Goal: Task Accomplishment & Management: Use online tool/utility

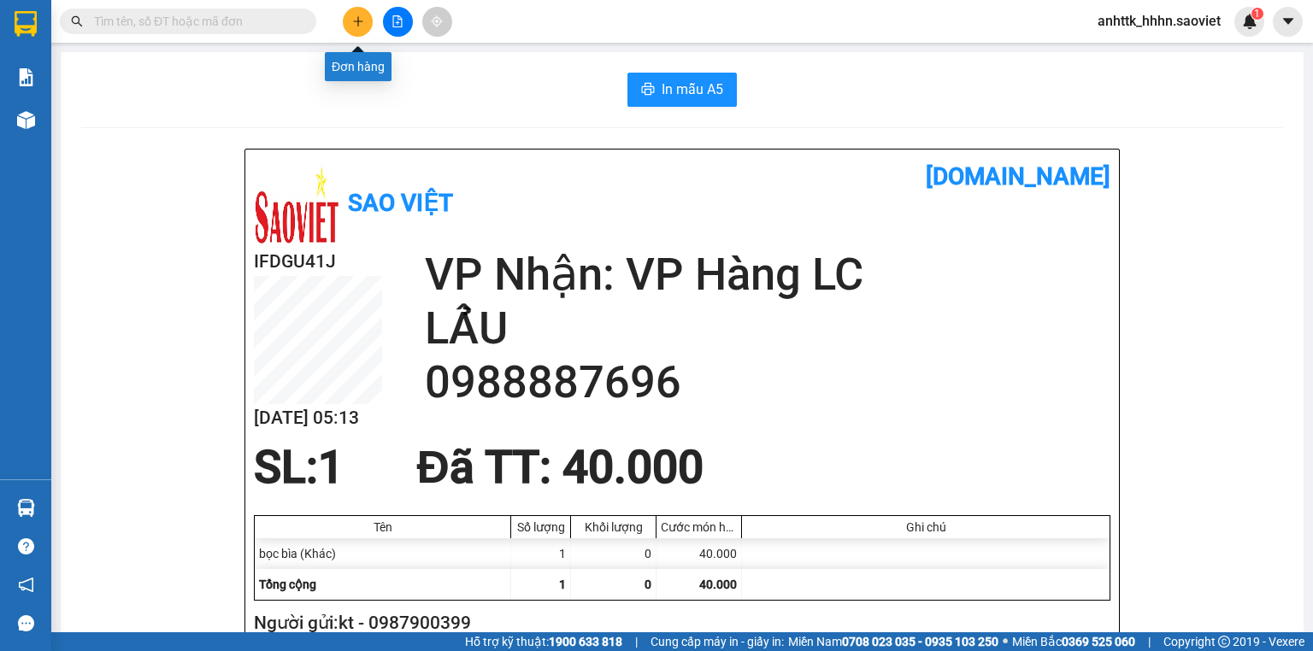
click at [349, 27] on button at bounding box center [358, 22] width 30 height 30
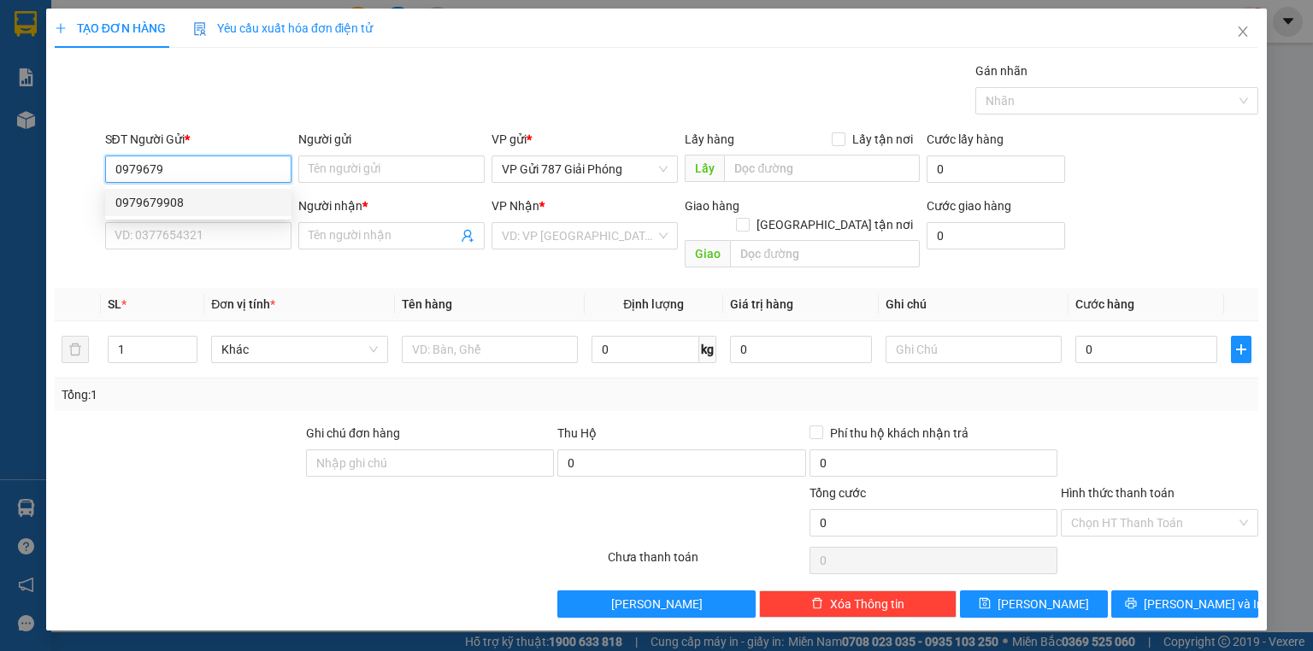
click at [215, 203] on div "0979679908" at bounding box center [198, 202] width 166 height 19
type input "0979679908"
type input "0972414389"
type input "LÂM"
type input "0979679908"
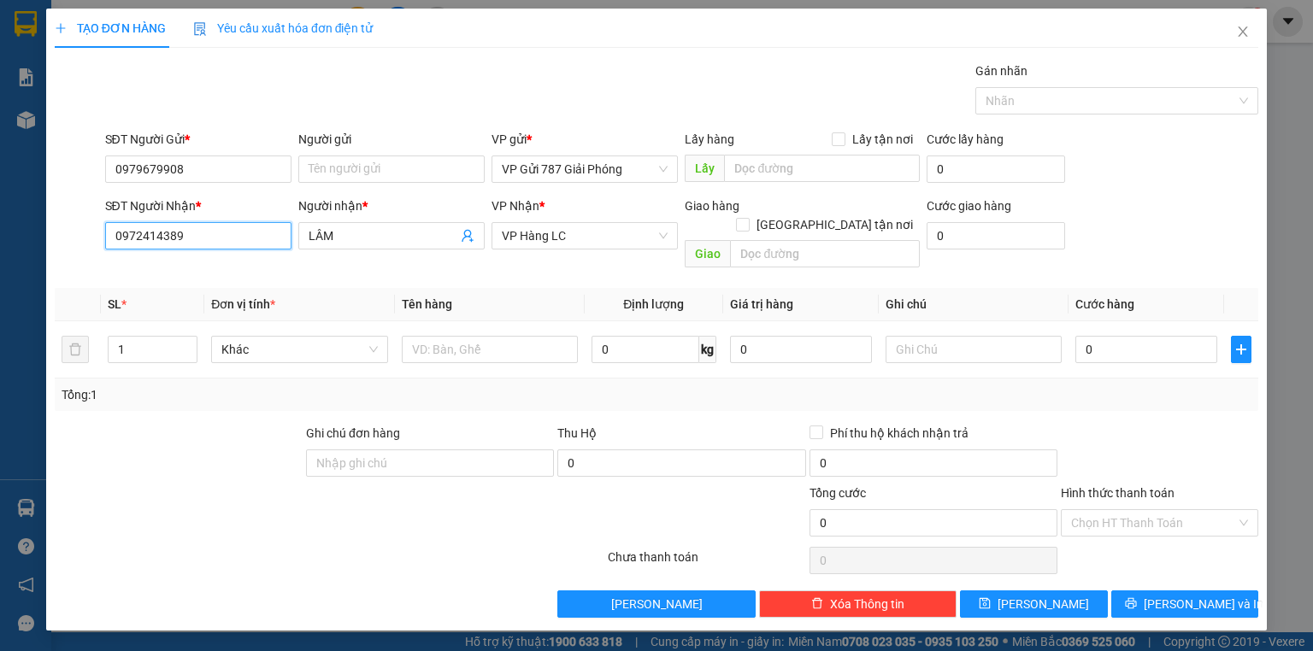
click at [225, 235] on input "0972414389" at bounding box center [198, 235] width 186 height 27
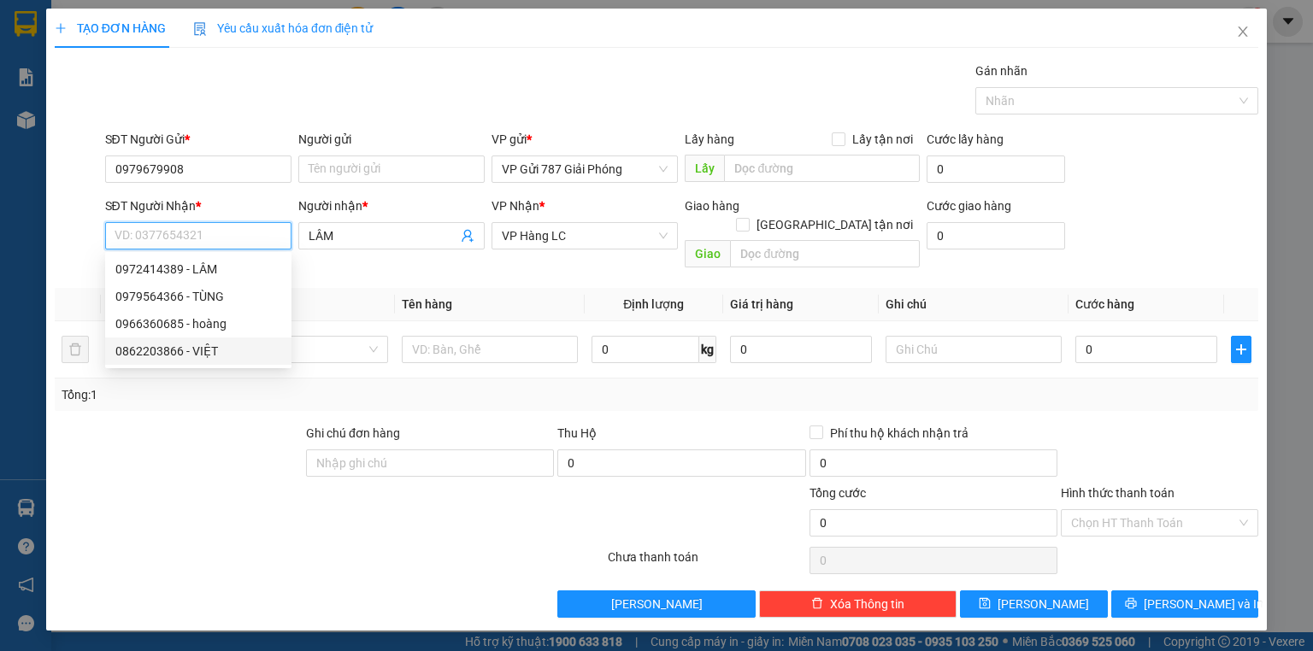
click at [191, 352] on div "0862203866 - VIỆT" at bounding box center [198, 351] width 166 height 19
type input "0862203866"
type input "VIỆT"
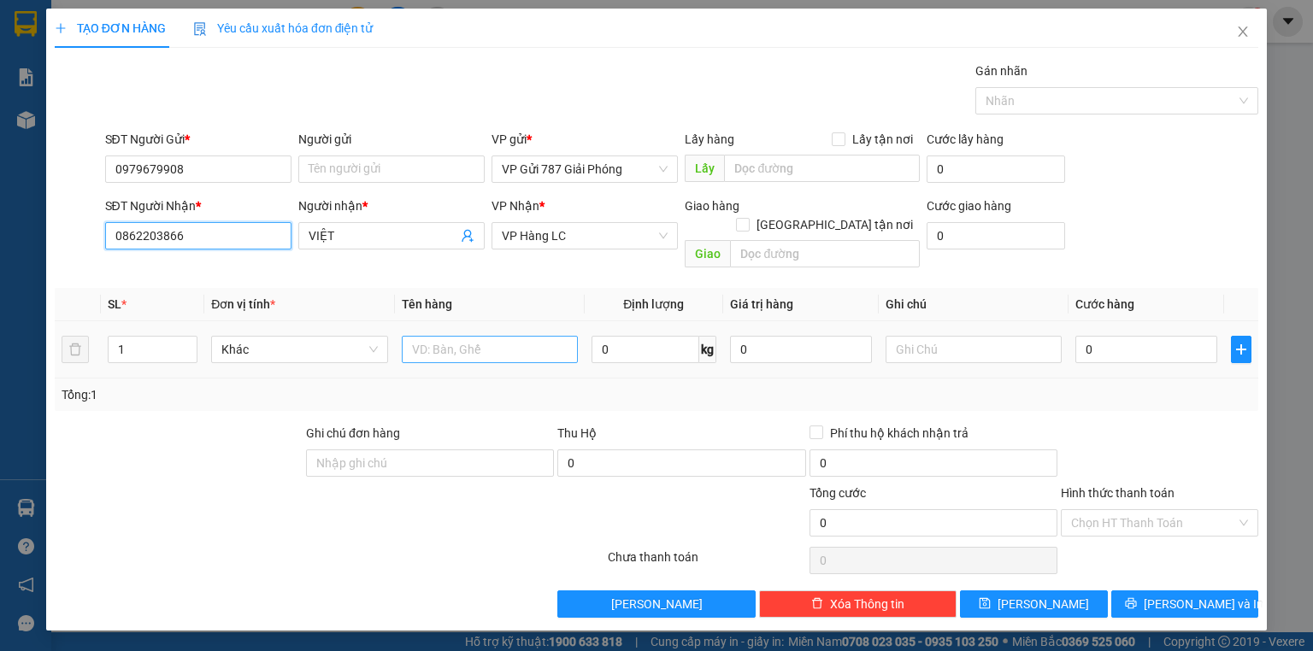
type input "0862203866"
click at [477, 336] on input "text" at bounding box center [490, 349] width 176 height 27
type input "tranh"
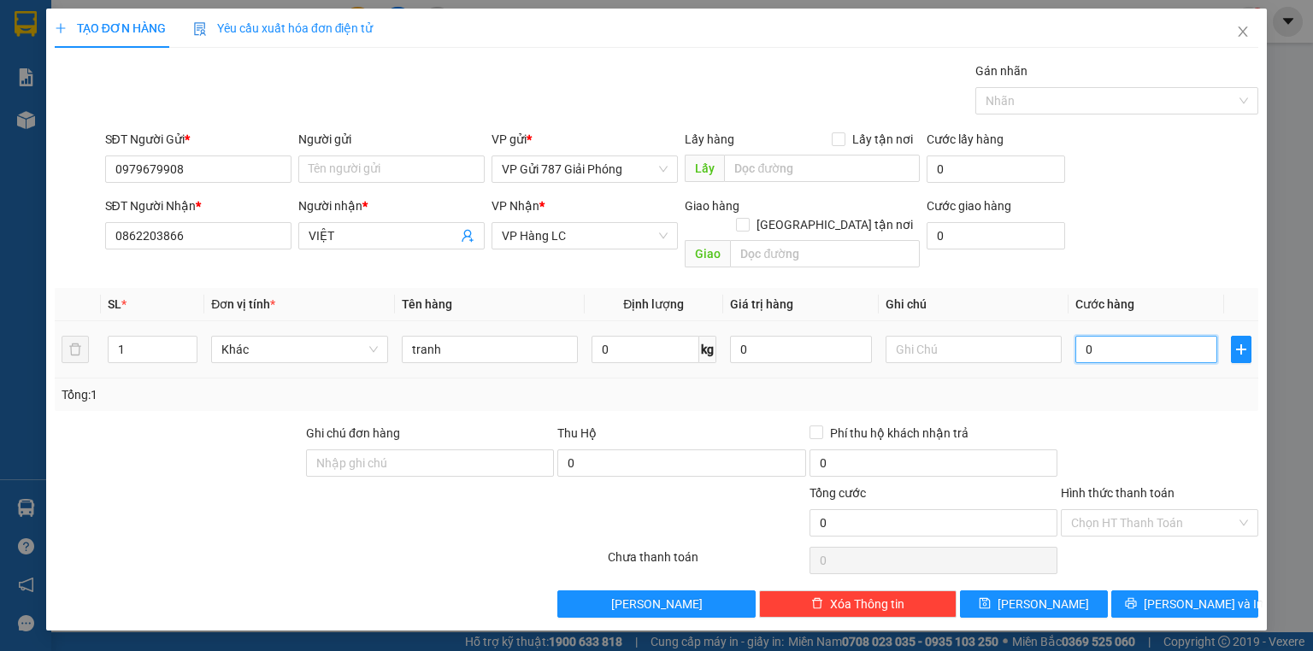
click at [1181, 336] on input "0" at bounding box center [1147, 349] width 142 height 27
type input "7"
type input "70"
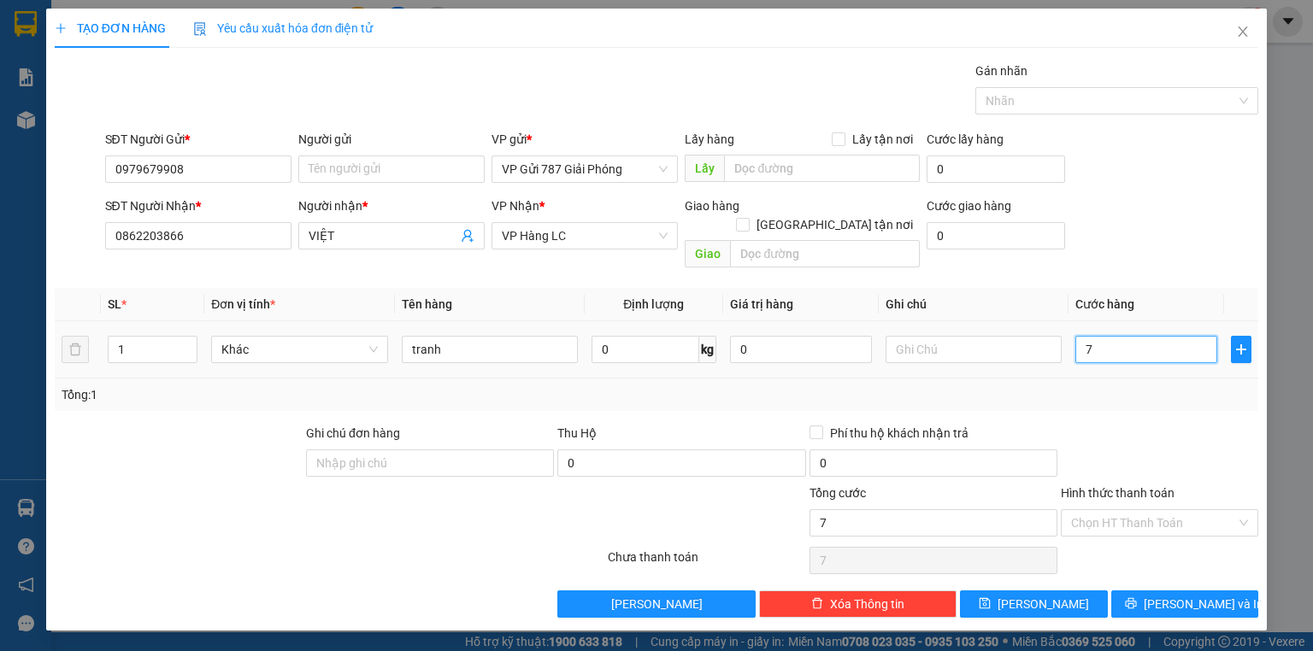
type input "70"
type input "70.000"
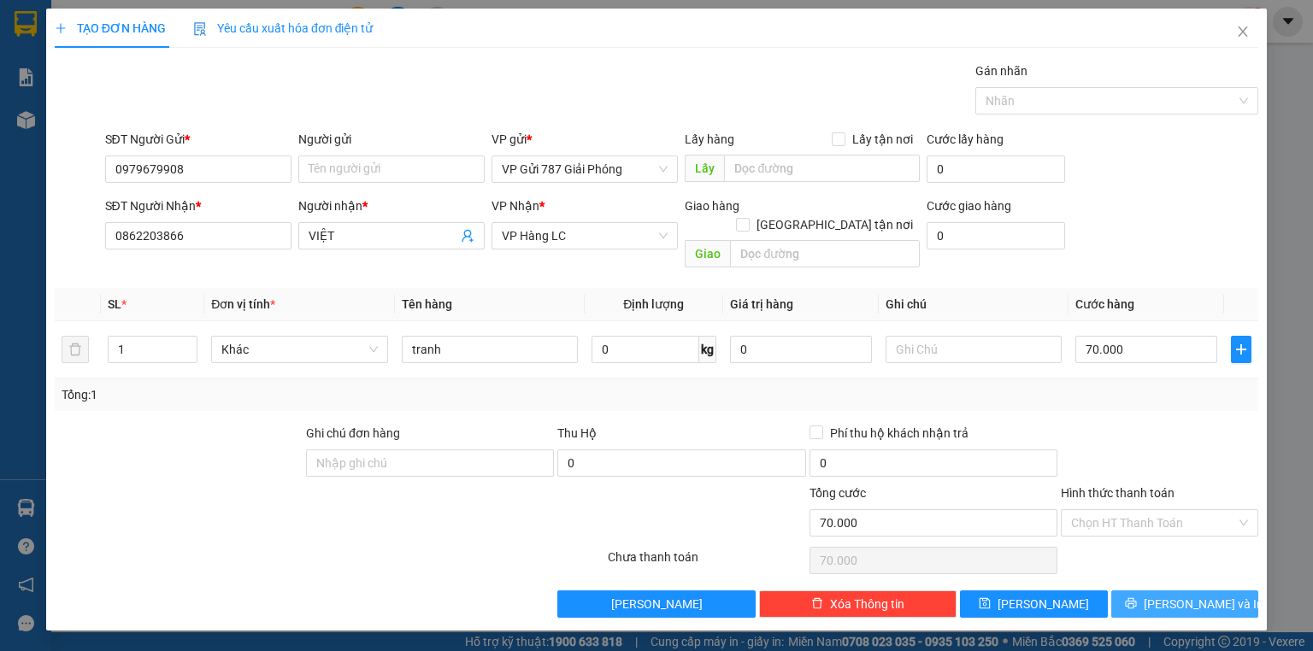
click at [1171, 595] on span "[PERSON_NAME] và In" at bounding box center [1204, 604] width 120 height 19
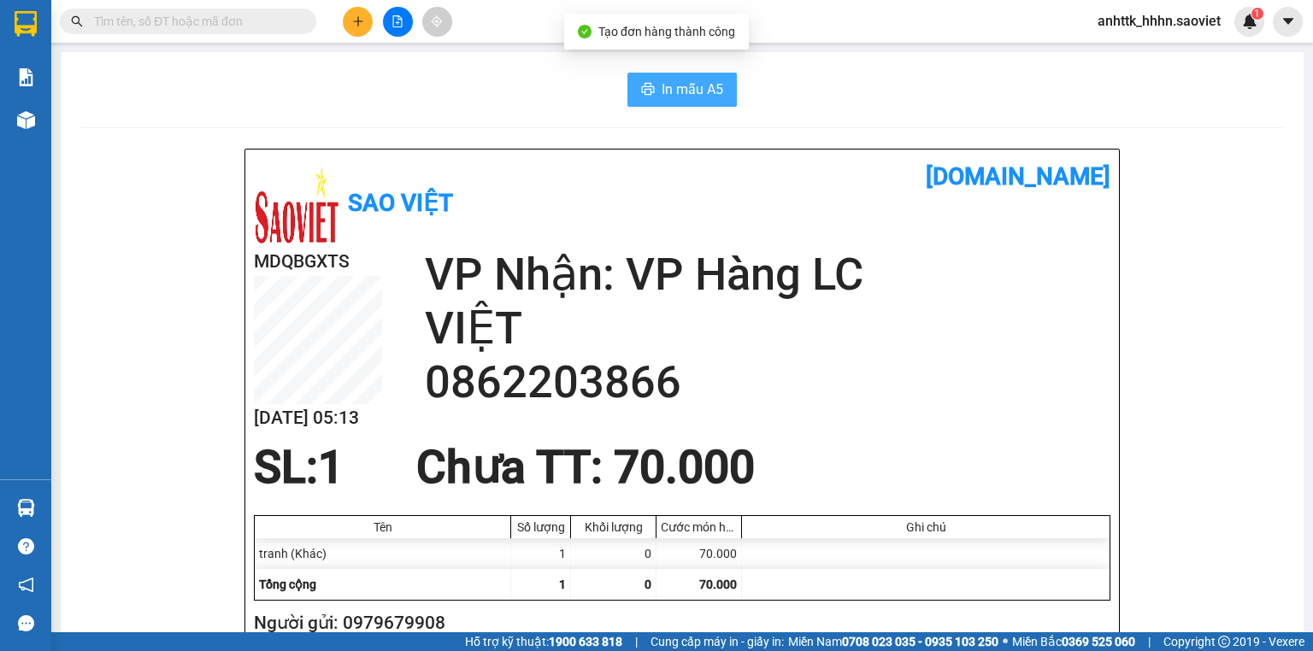
click at [704, 90] on span "In mẫu A5" at bounding box center [693, 89] width 62 height 21
click at [1159, 27] on span "anhttk_hhhn.saoviet" at bounding box center [1159, 20] width 150 height 21
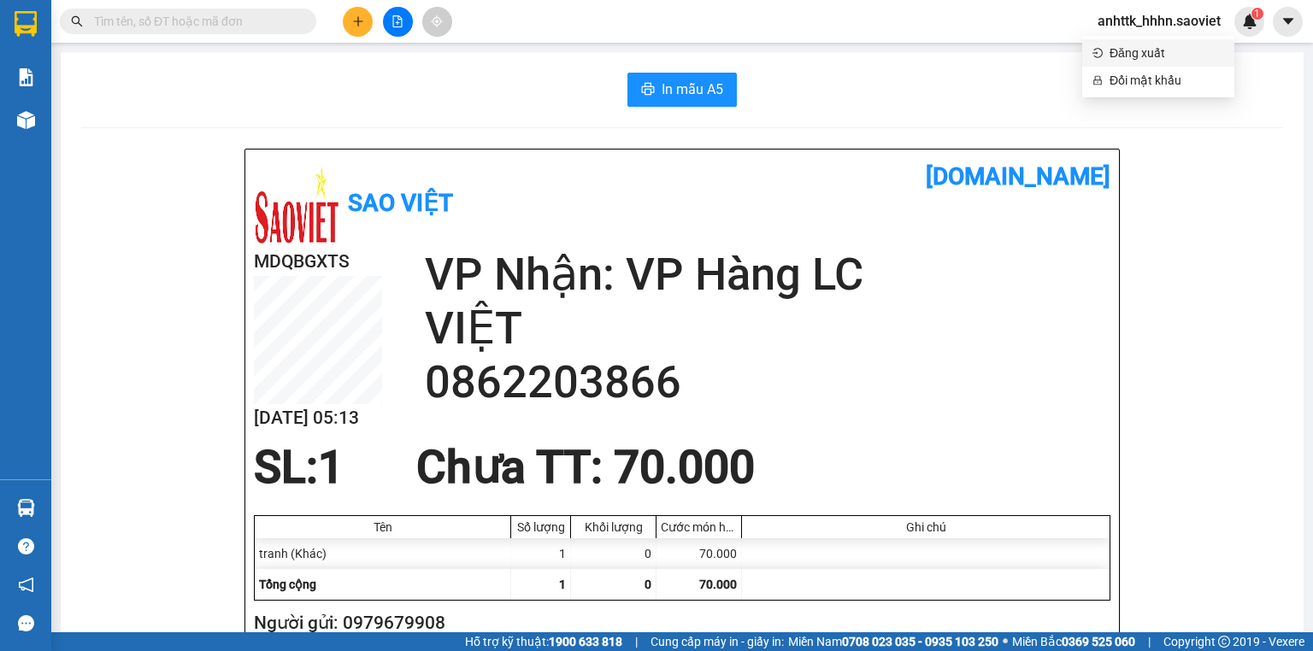
click at [1152, 56] on span "Đăng xuất" at bounding box center [1167, 53] width 115 height 19
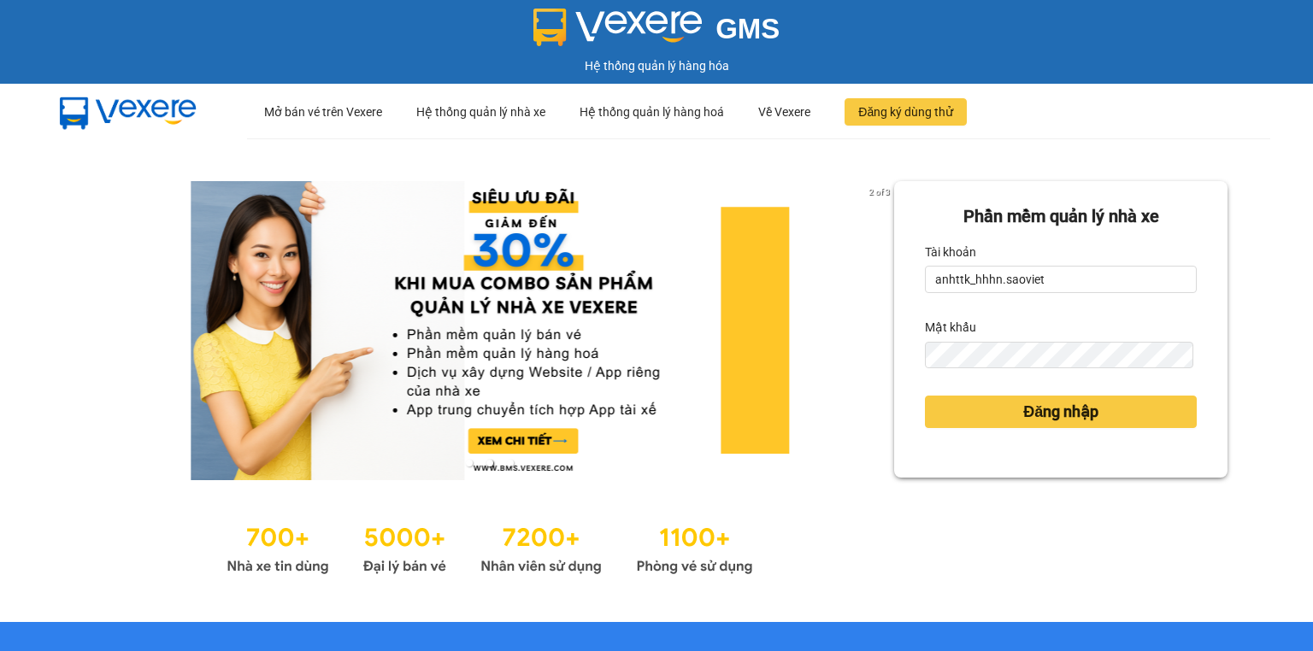
click at [1091, 262] on div "Tài khoản" at bounding box center [1061, 252] width 272 height 27
click at [1083, 293] on input "anhttk_hhhn.saoviet" at bounding box center [1061, 279] width 272 height 27
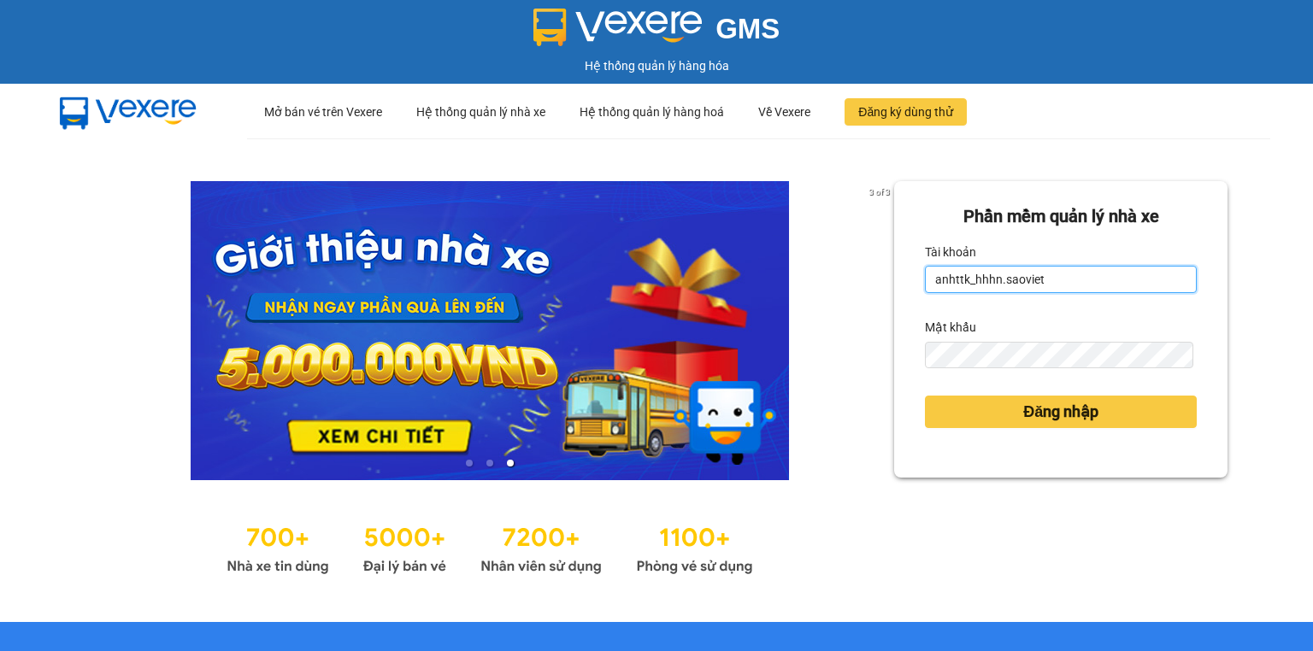
click at [1083, 293] on input "anhttk_hhhn.saoviet" at bounding box center [1061, 279] width 272 height 27
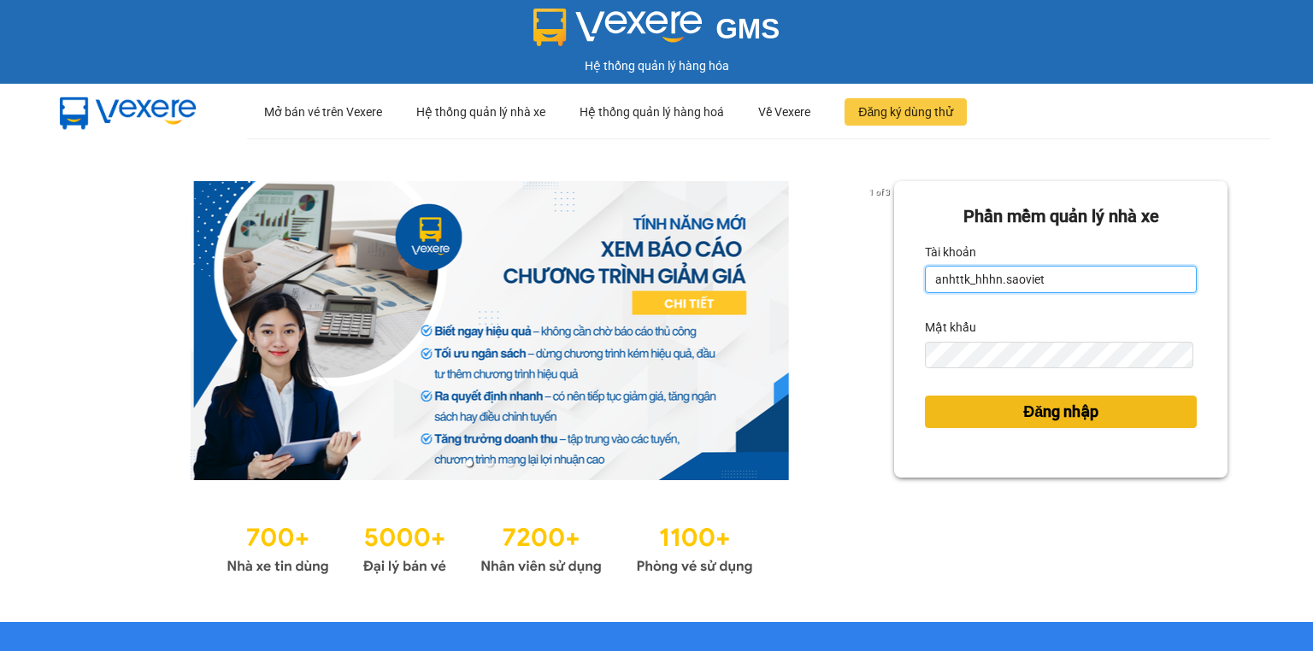
type input "hoant_hhhn.saoviet"
click at [990, 407] on button "Đăng nhập" at bounding box center [1061, 412] width 272 height 32
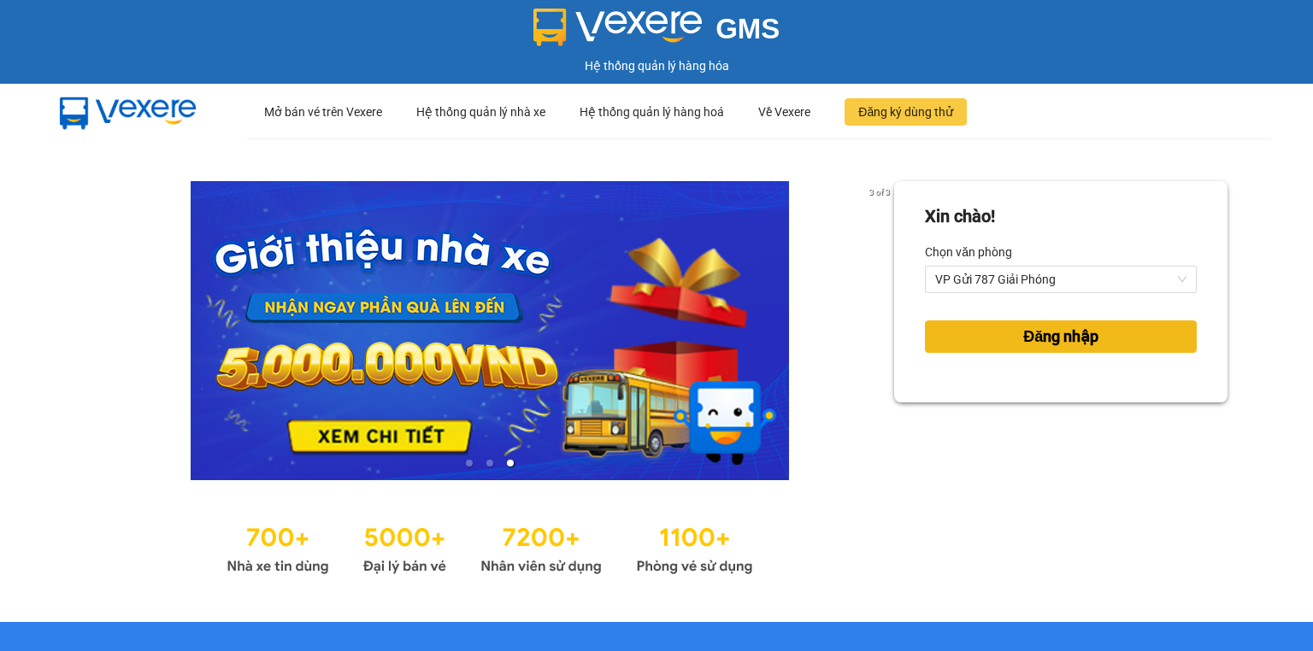
click at [1111, 333] on button "Đăng nhập" at bounding box center [1061, 337] width 272 height 32
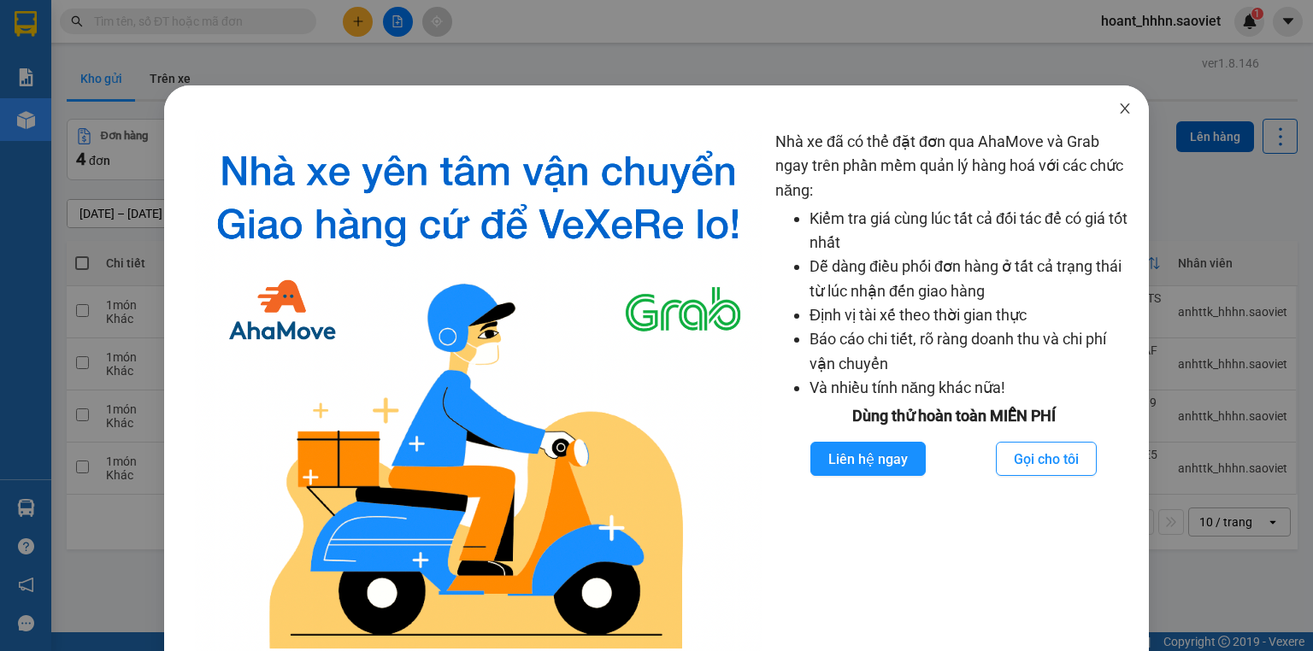
click at [1118, 115] on icon "close" at bounding box center [1125, 109] width 14 height 14
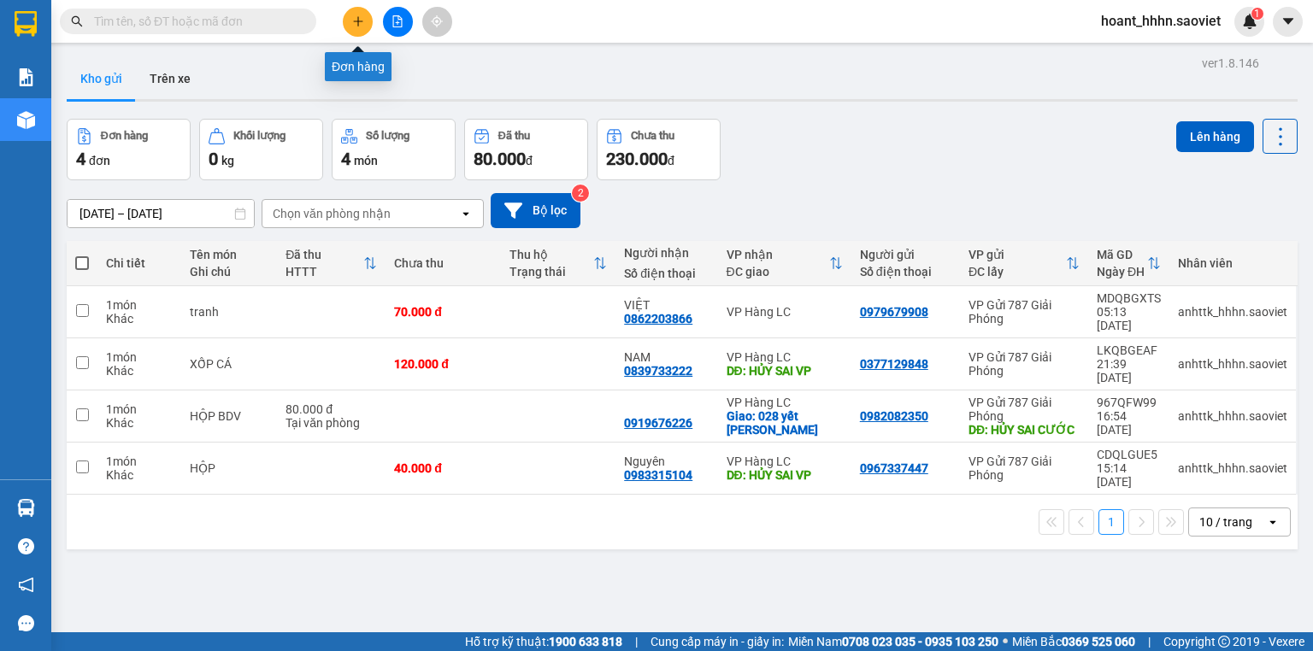
click at [360, 27] on button at bounding box center [358, 22] width 30 height 30
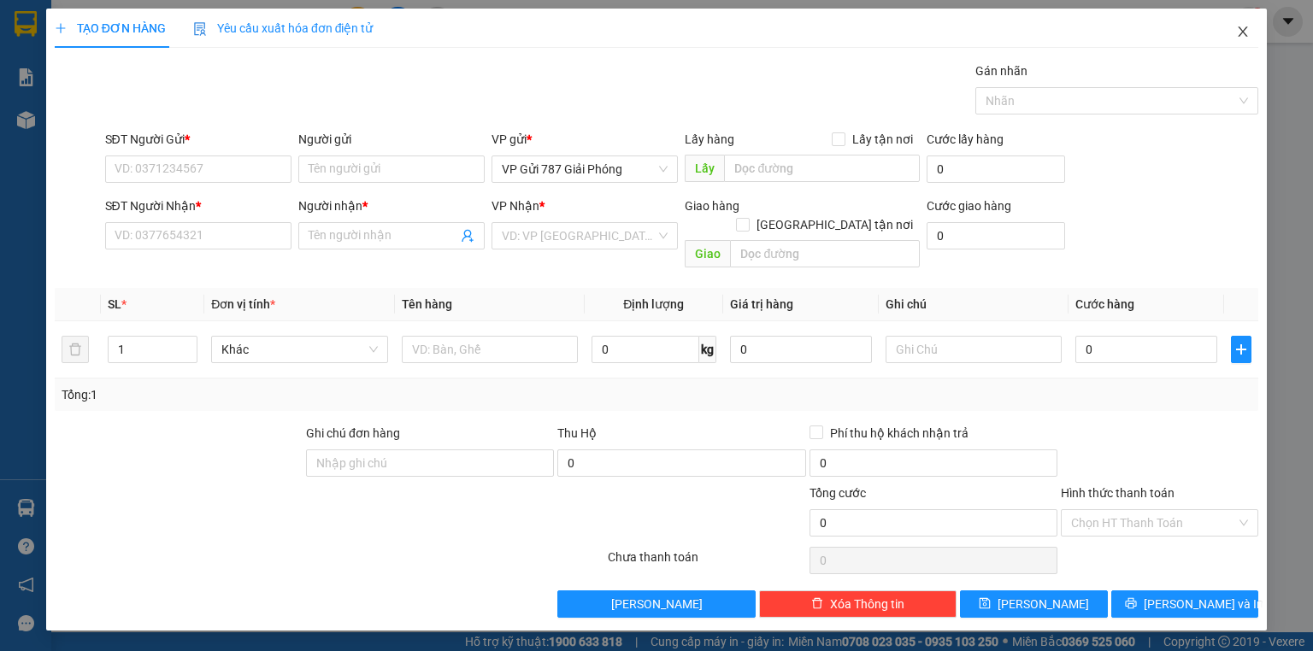
click at [1241, 31] on span "Close" at bounding box center [1243, 33] width 48 height 48
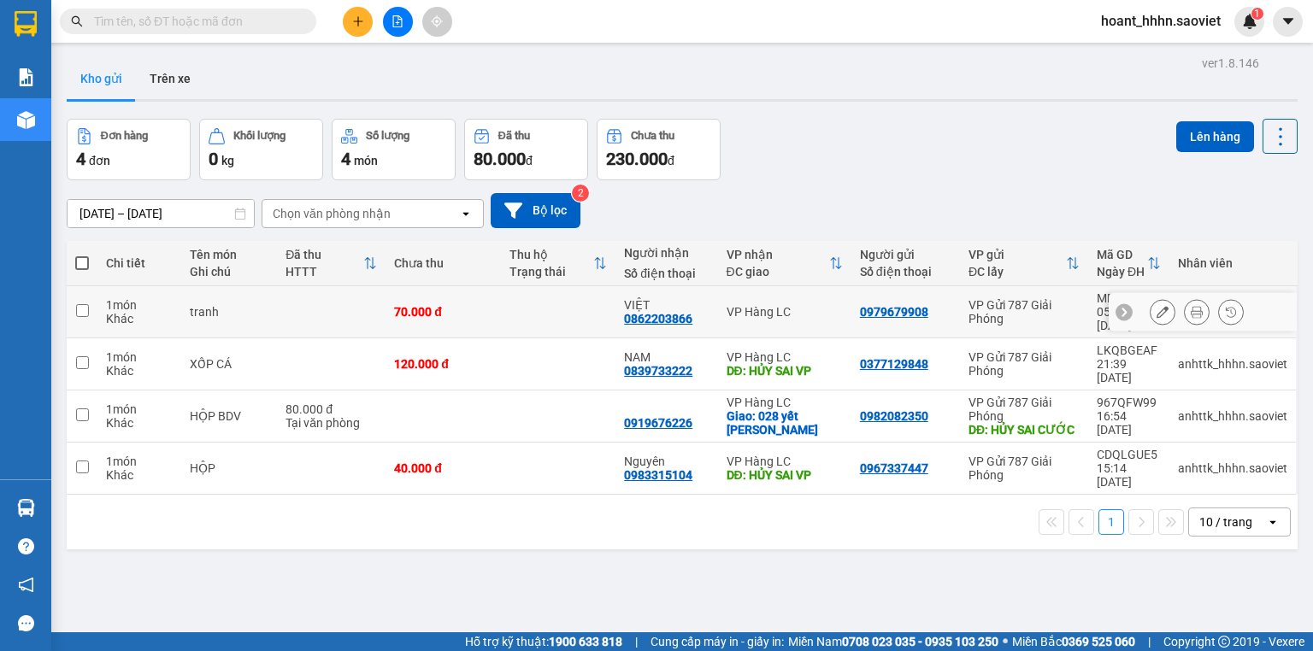
click at [898, 305] on div "0979679908" at bounding box center [894, 312] width 68 height 14
copy div "0979679908"
click at [354, 17] on icon "plus" at bounding box center [358, 21] width 12 height 12
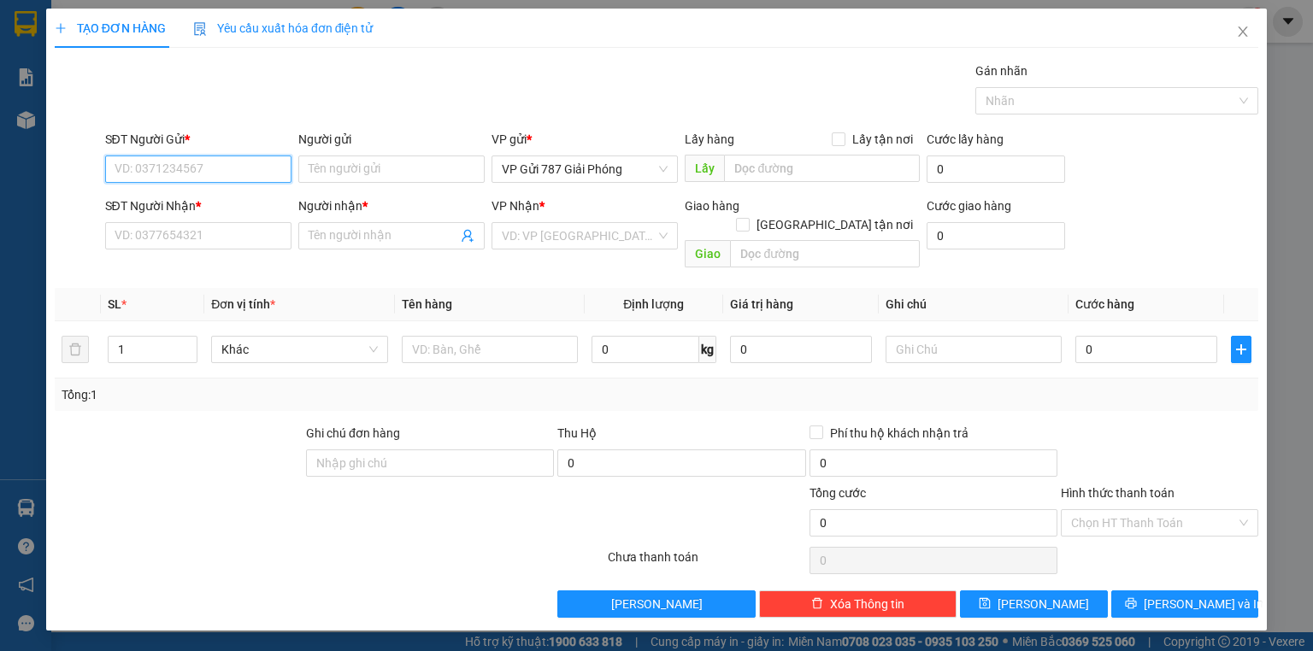
paste input "0979679908"
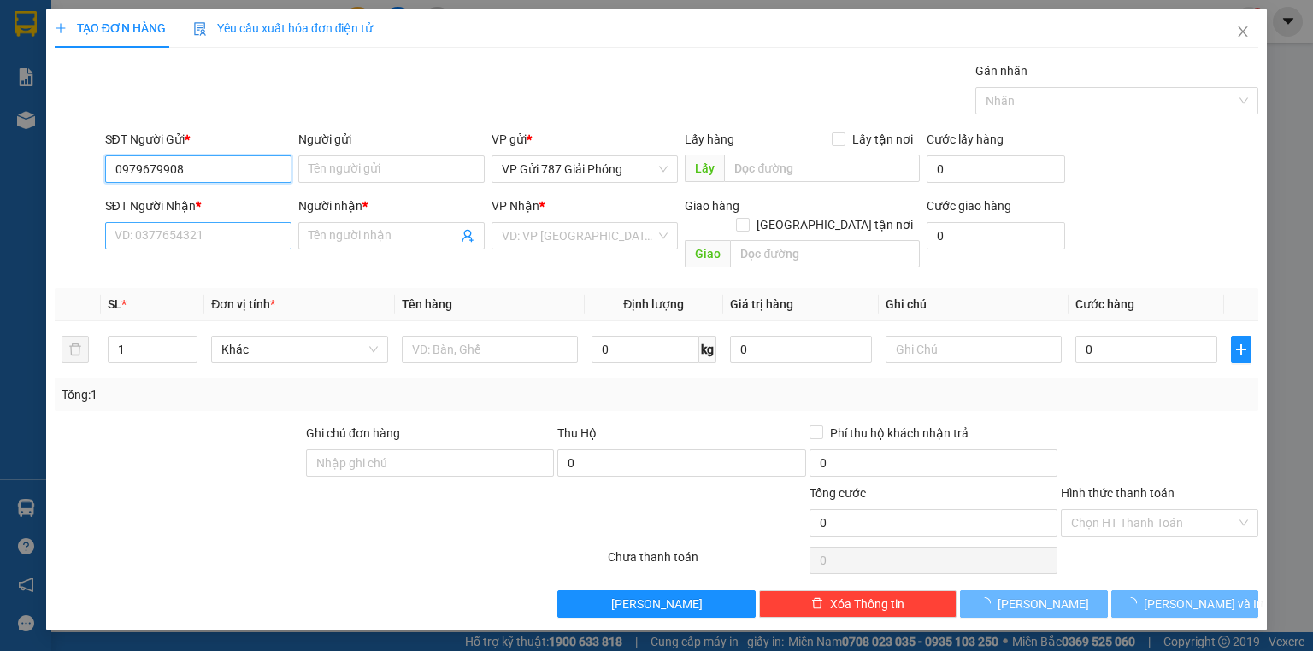
type input "0979679908"
drag, startPoint x: 215, startPoint y: 234, endPoint x: 206, endPoint y: 234, distance: 9.4
click at [214, 233] on input "SĐT Người Nhận *" at bounding box center [198, 235] width 186 height 27
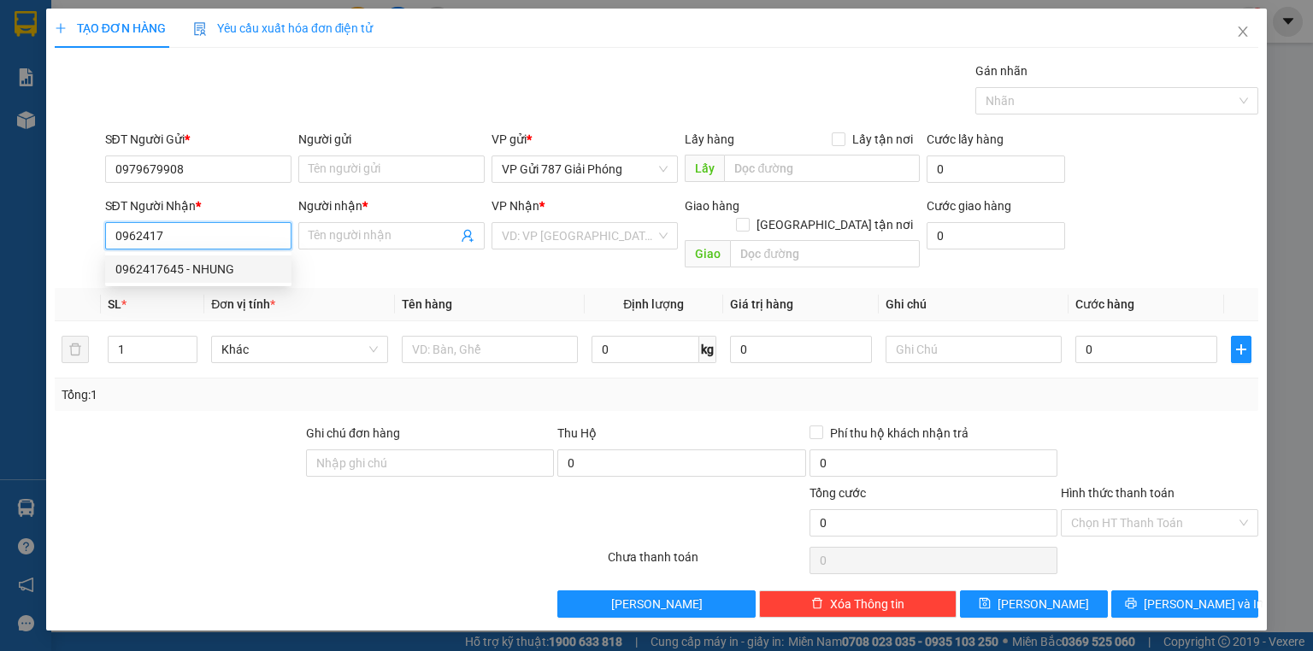
click at [233, 270] on div "0962417645 - NHUNG" at bounding box center [198, 269] width 166 height 19
type input "0962417645"
type input "NHUNG"
type input "KM 57 ĐỂ CÂY XĂNG"
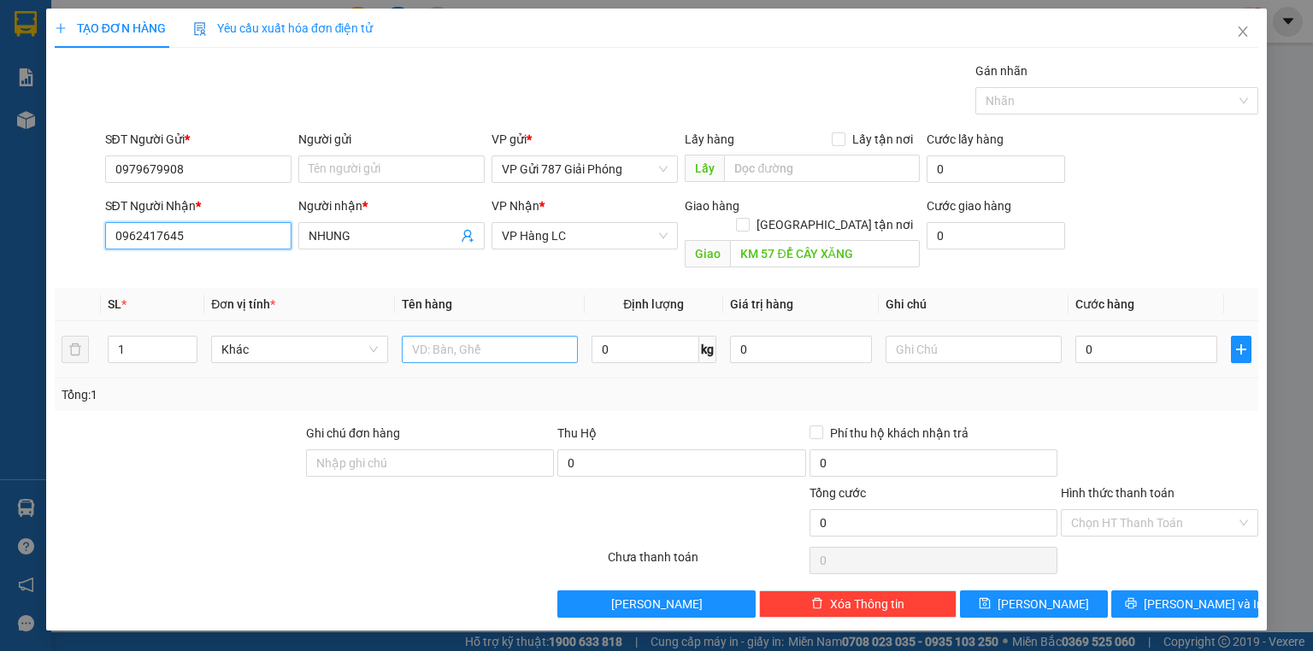
type input "0962417645"
click at [529, 342] on input "text" at bounding box center [490, 349] width 176 height 27
type input "tranh dai"
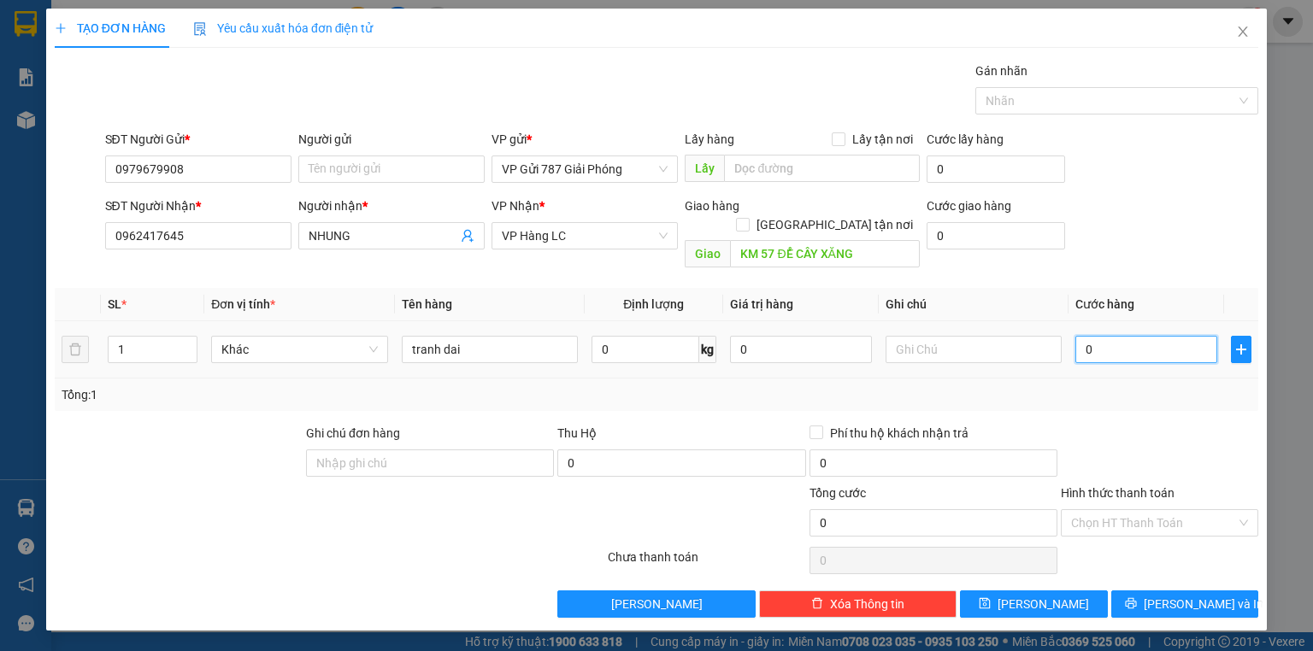
click at [1167, 336] on input "0" at bounding box center [1147, 349] width 142 height 27
type input "1"
type input "12"
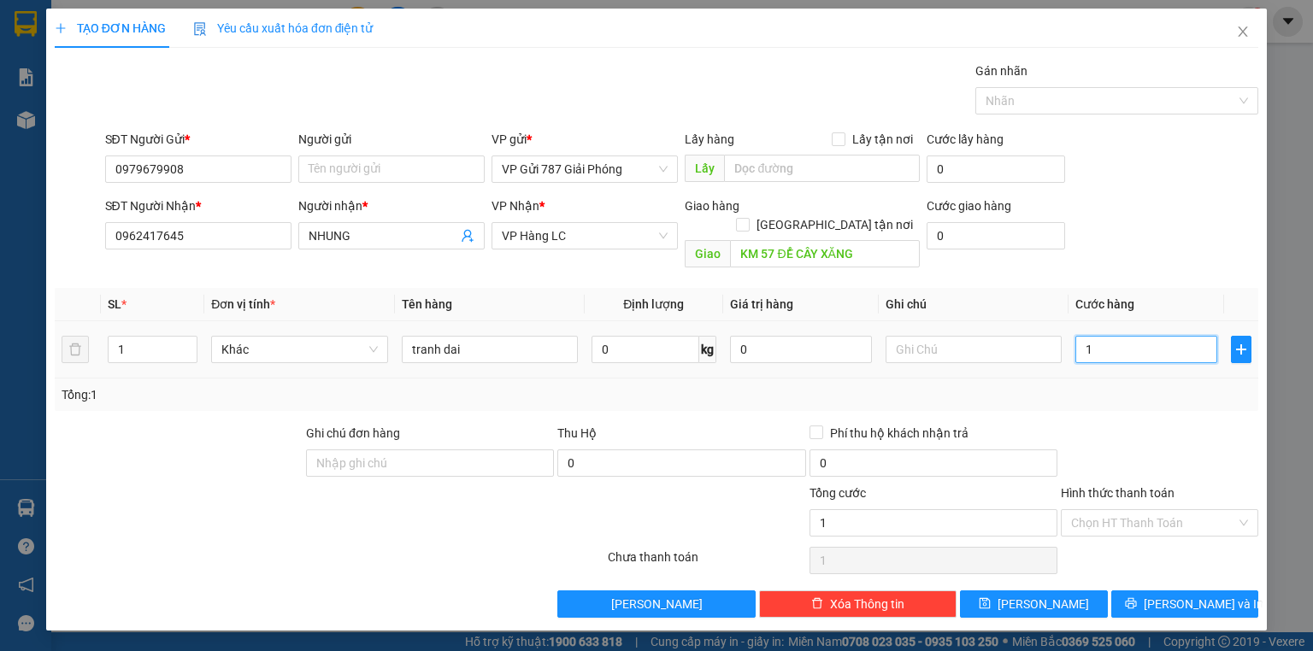
type input "12"
type input "120"
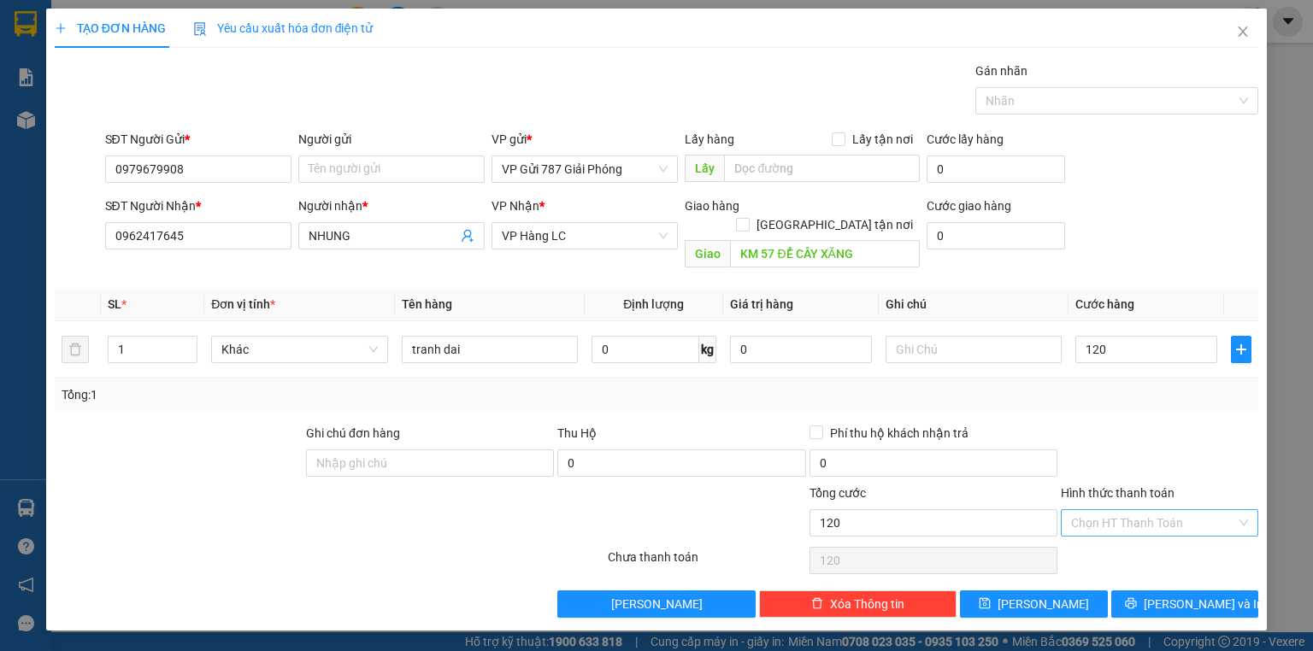
type input "120.000"
click at [1178, 510] on input "Hình thức thanh toán" at bounding box center [1153, 523] width 165 height 26
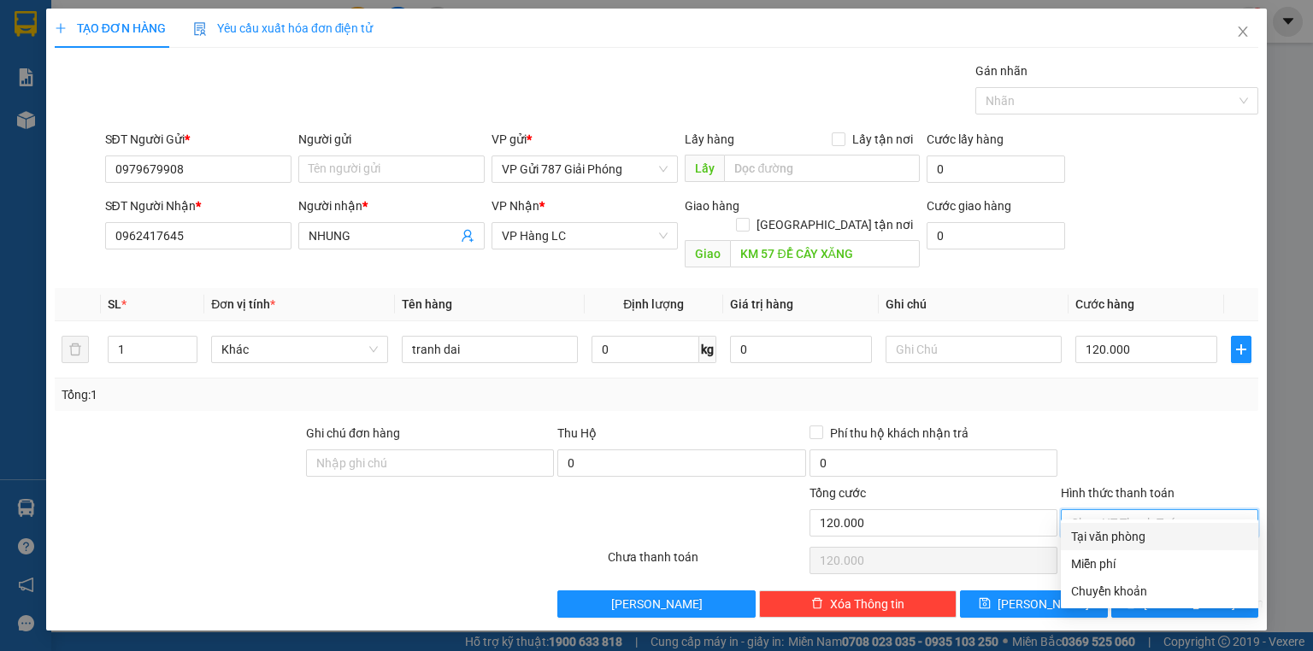
click at [1154, 534] on div "Tại văn phòng" at bounding box center [1159, 536] width 177 height 19
type input "0"
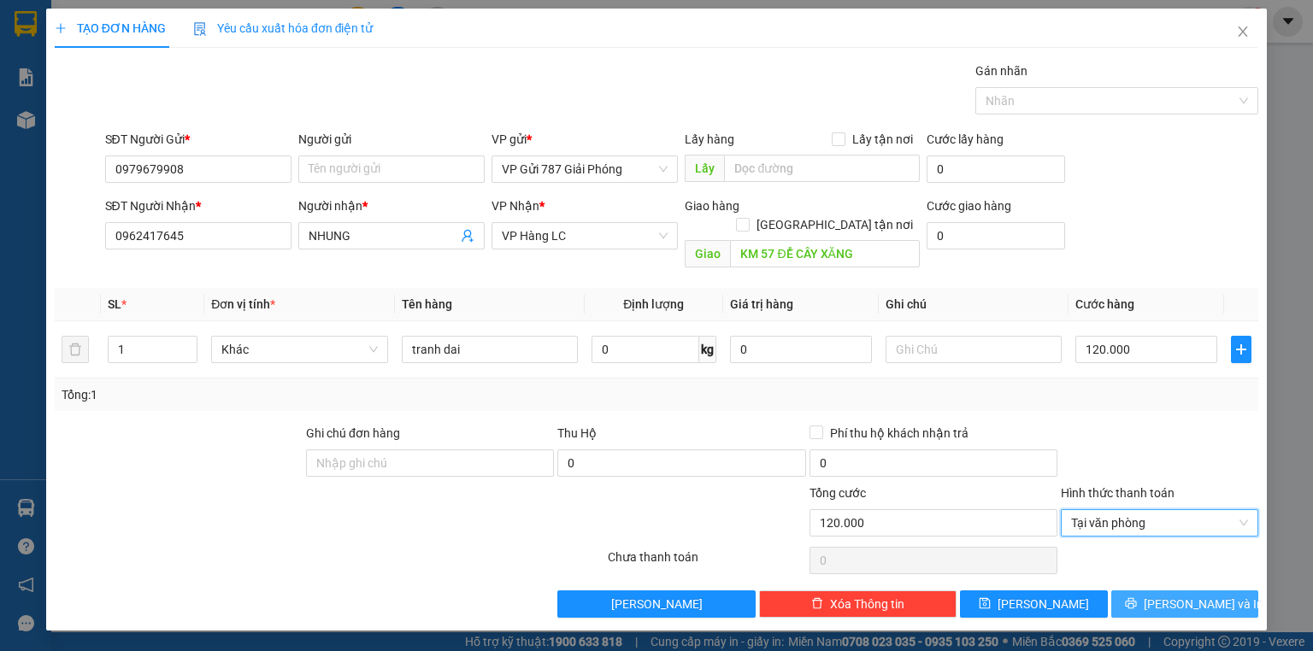
click at [1149, 591] on button "[PERSON_NAME] và In" at bounding box center [1185, 604] width 148 height 27
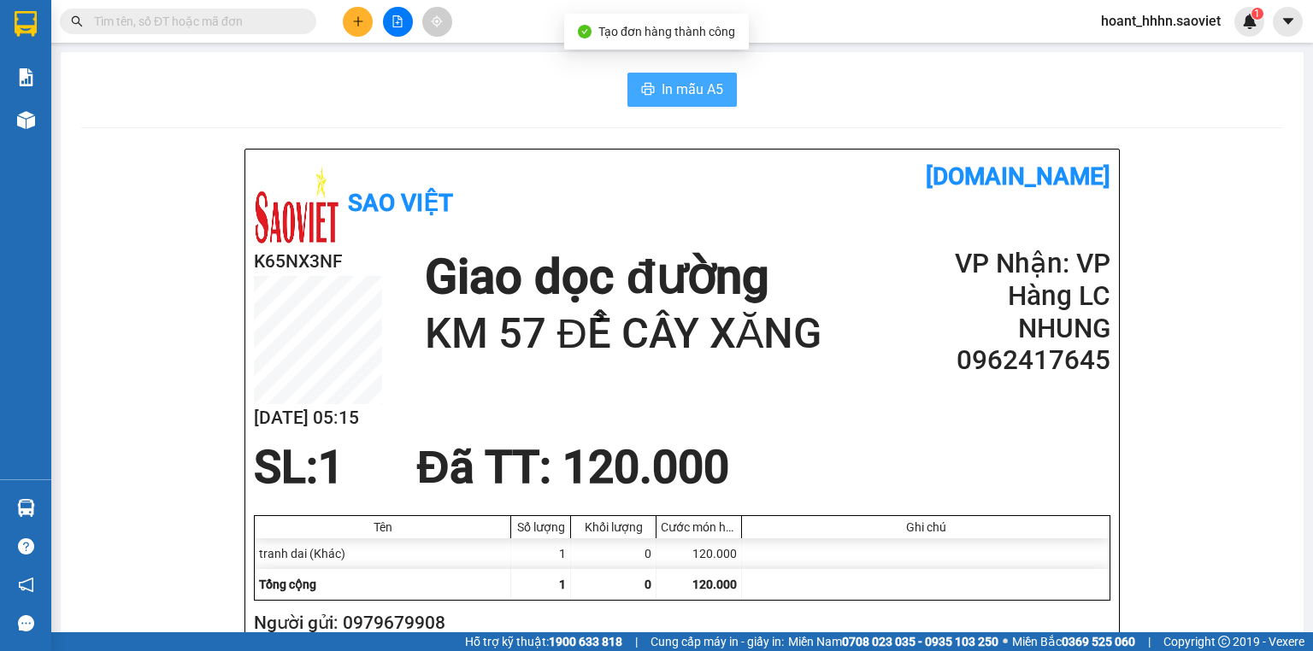
click at [698, 86] on span "In mẫu A5" at bounding box center [693, 89] width 62 height 21
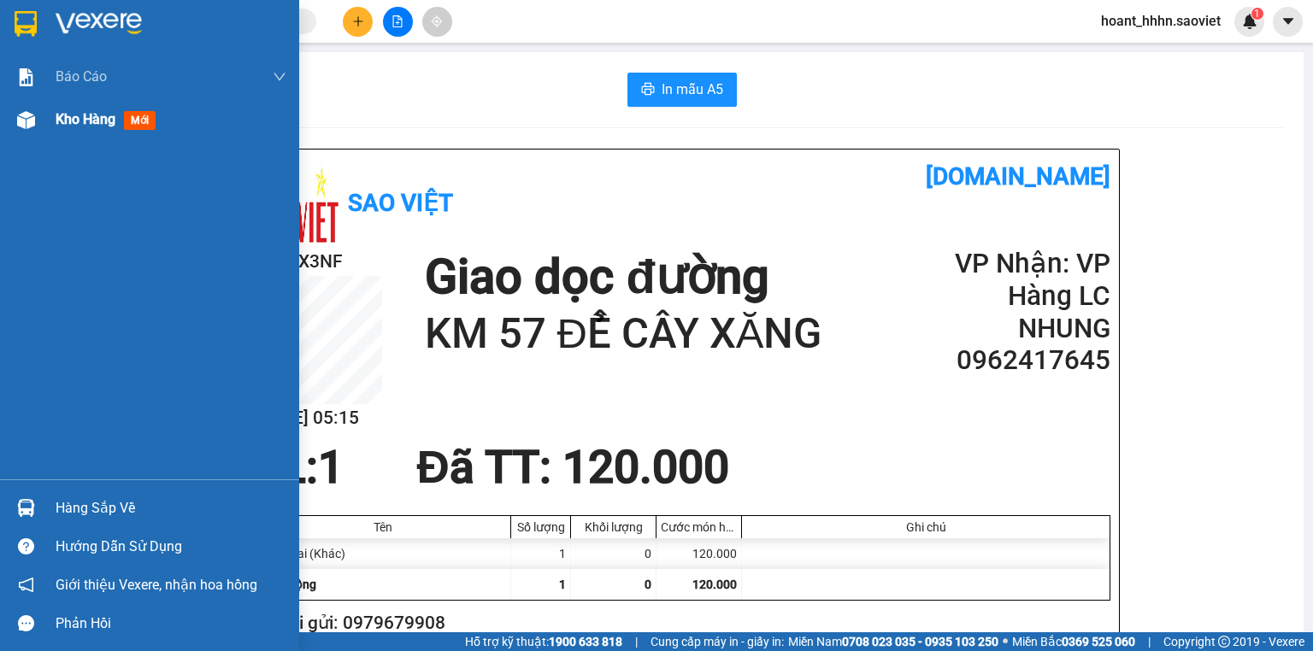
click at [87, 120] on span "Kho hàng" at bounding box center [86, 119] width 60 height 16
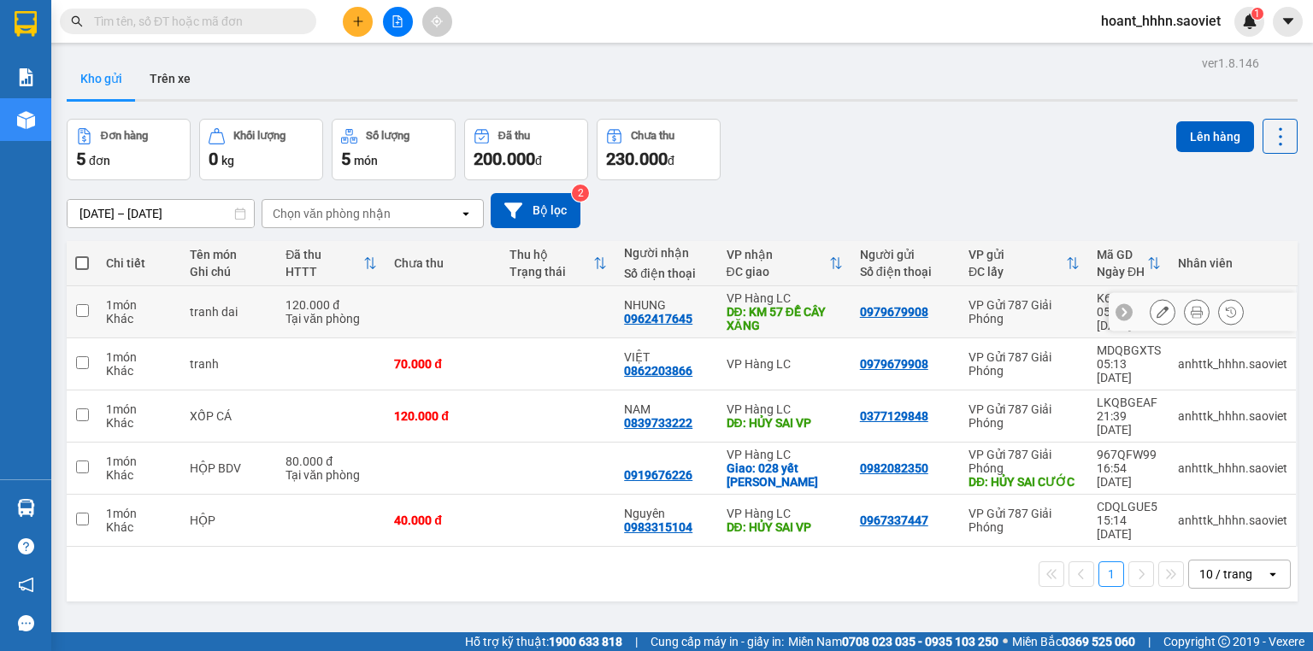
click at [810, 318] on div "DĐ: KM 57 ĐỂ CÂY XĂNG" at bounding box center [785, 318] width 116 height 27
checkbox input "true"
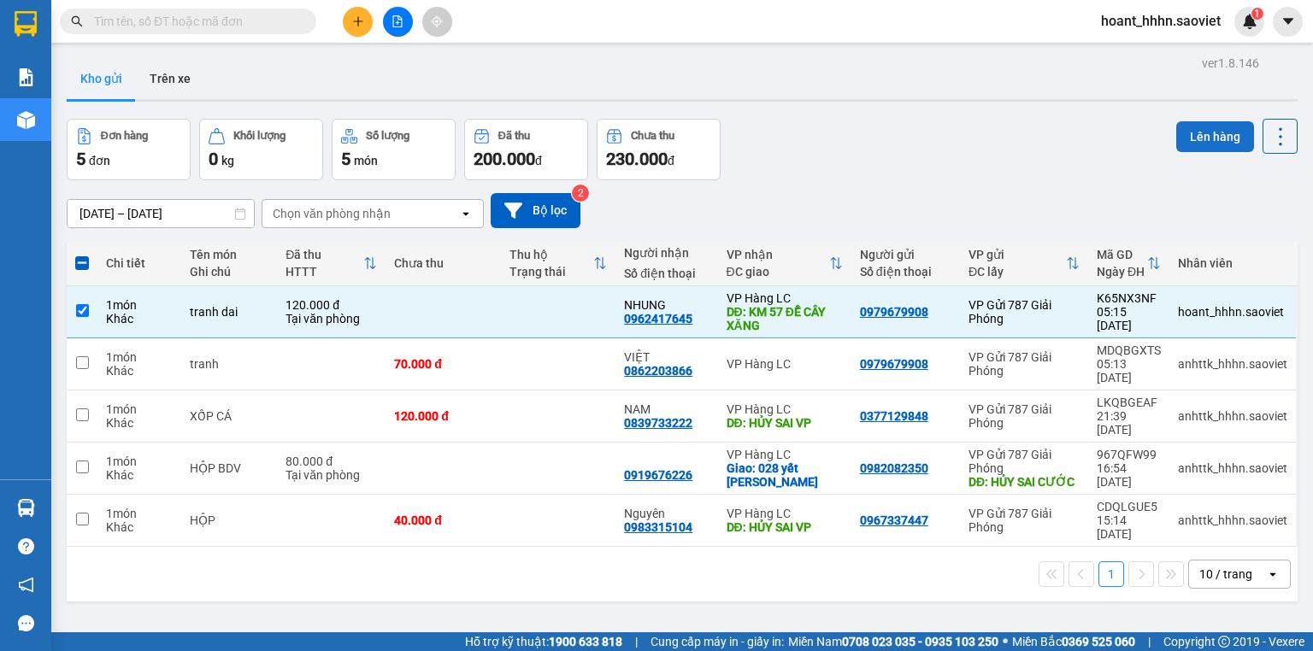
click at [1204, 144] on button "Lên hàng" at bounding box center [1215, 136] width 78 height 31
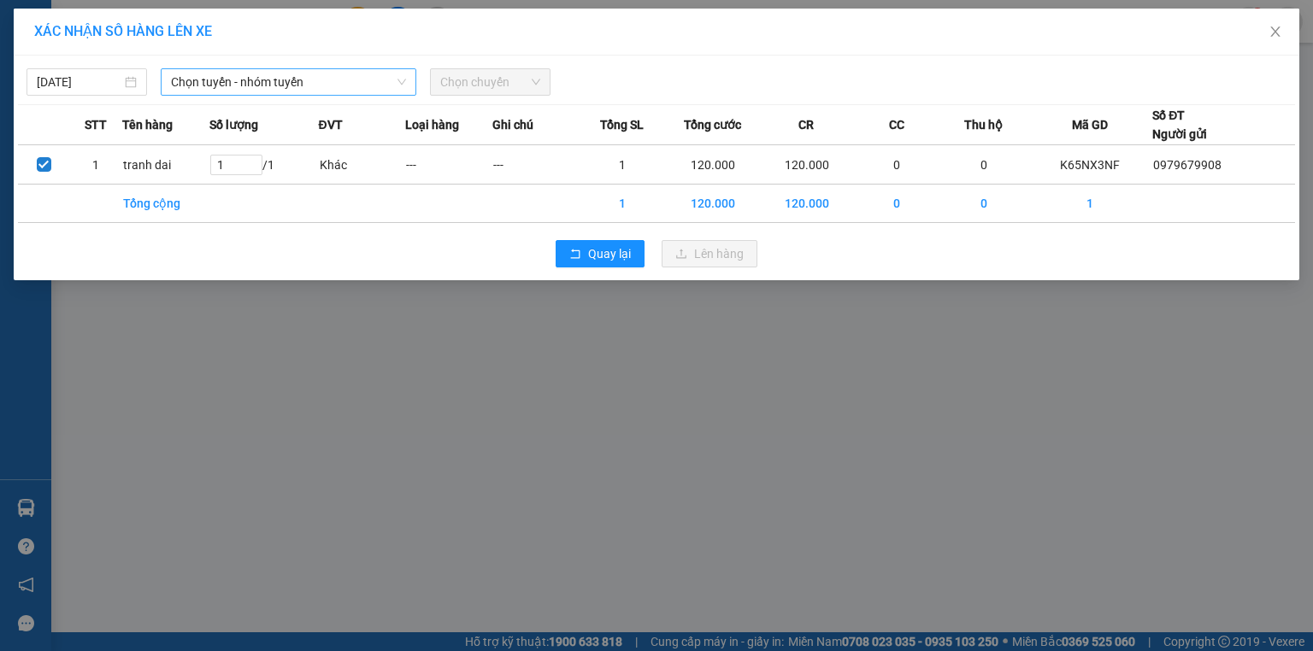
click at [327, 72] on span "Chọn tuyến - nhóm tuyến" at bounding box center [288, 82] width 235 height 26
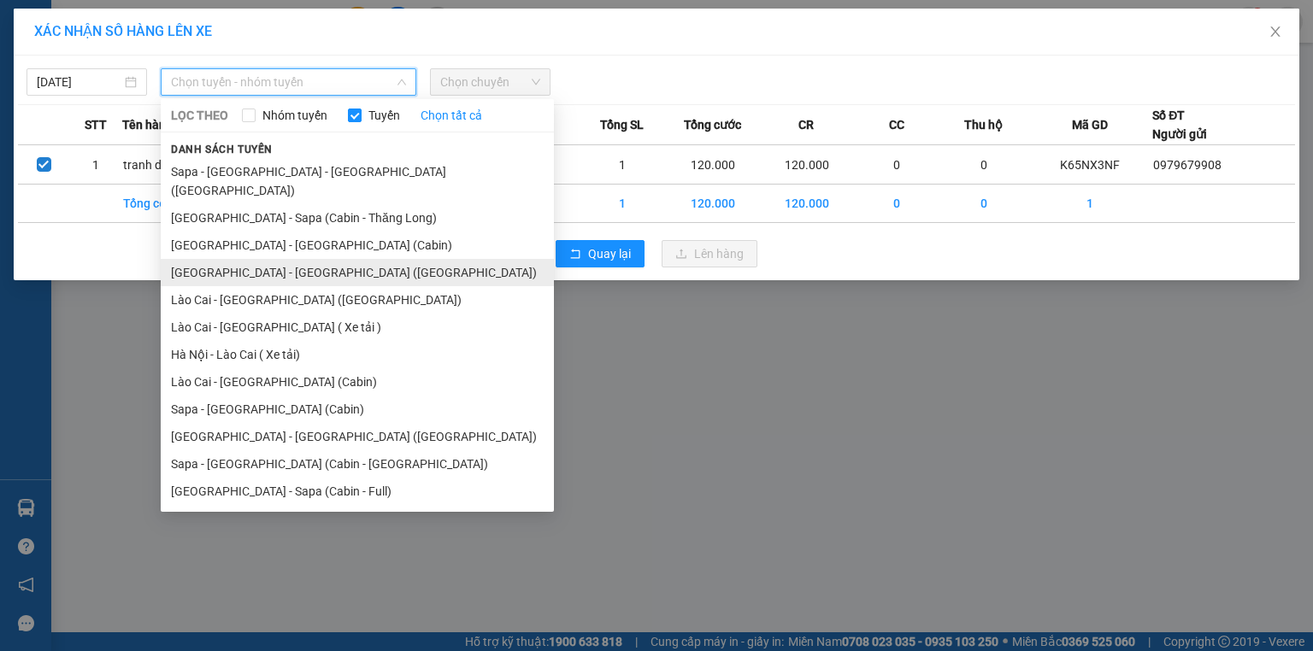
click at [292, 259] on li "[GEOGRAPHIC_DATA] - [GEOGRAPHIC_DATA] ([GEOGRAPHIC_DATA])" at bounding box center [357, 272] width 393 height 27
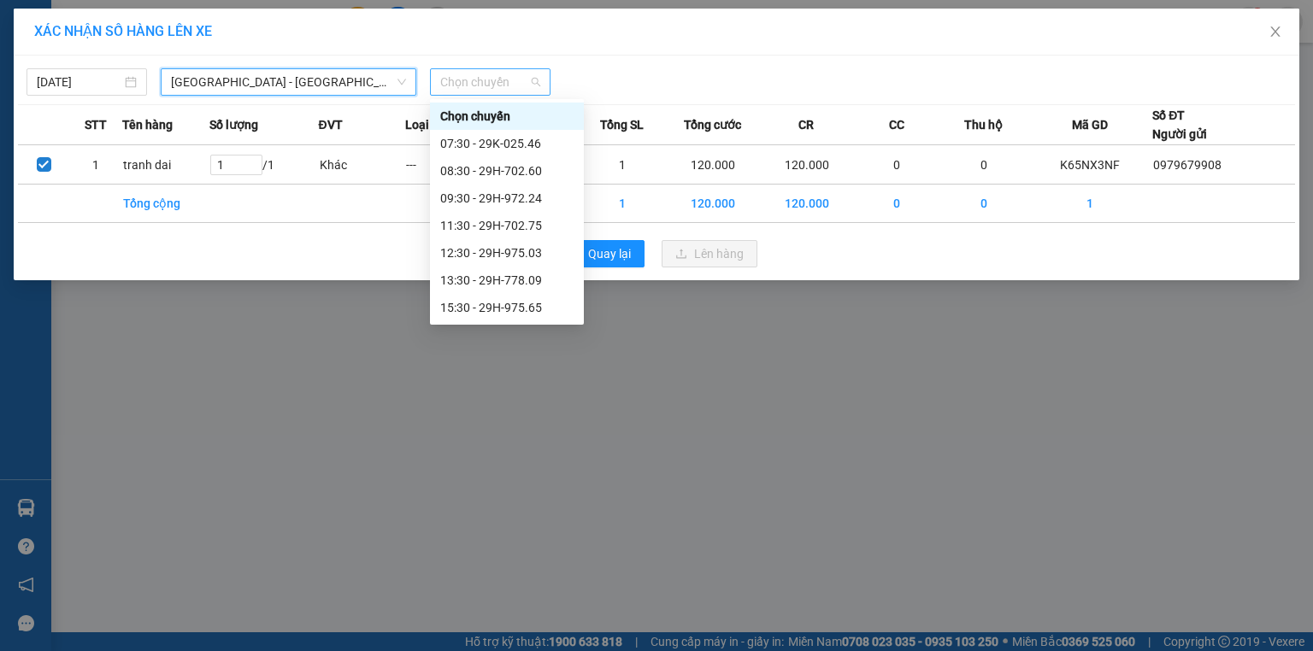
click at [482, 70] on span "Chọn chuyến" at bounding box center [490, 82] width 100 height 26
click at [262, 75] on span "[GEOGRAPHIC_DATA] - [GEOGRAPHIC_DATA] ([GEOGRAPHIC_DATA])" at bounding box center [288, 82] width 235 height 26
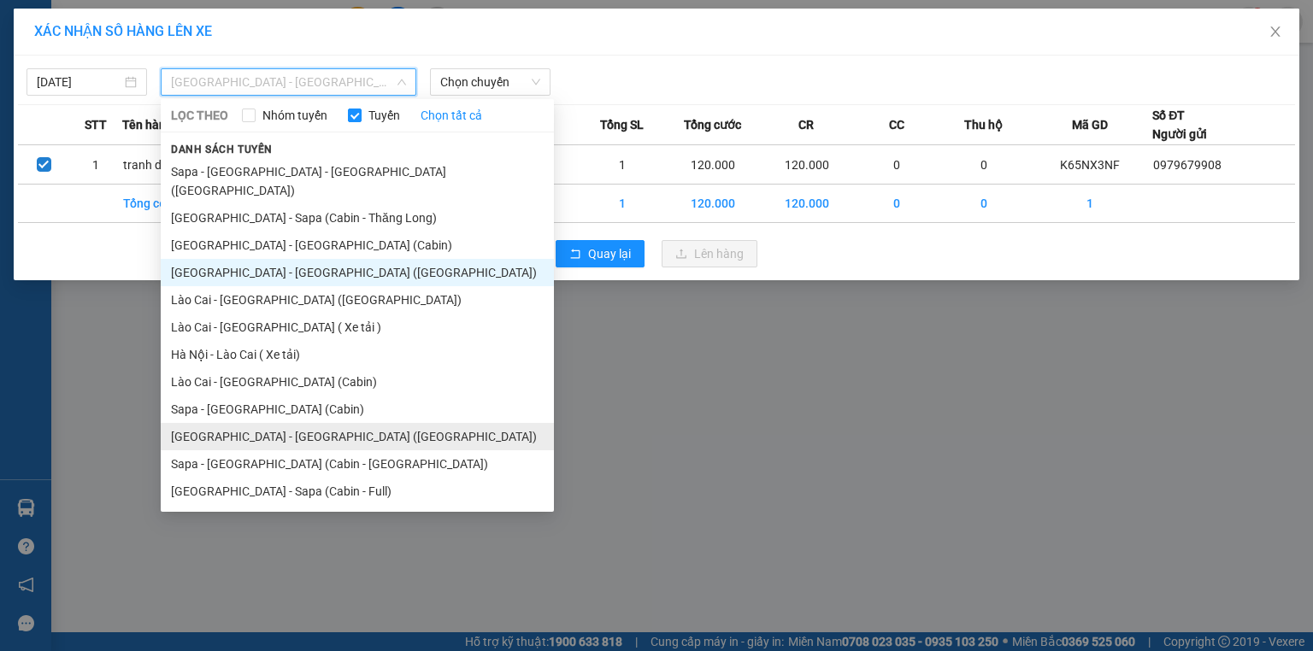
click at [341, 423] on li "[GEOGRAPHIC_DATA] - [GEOGRAPHIC_DATA] ([GEOGRAPHIC_DATA])" at bounding box center [357, 436] width 393 height 27
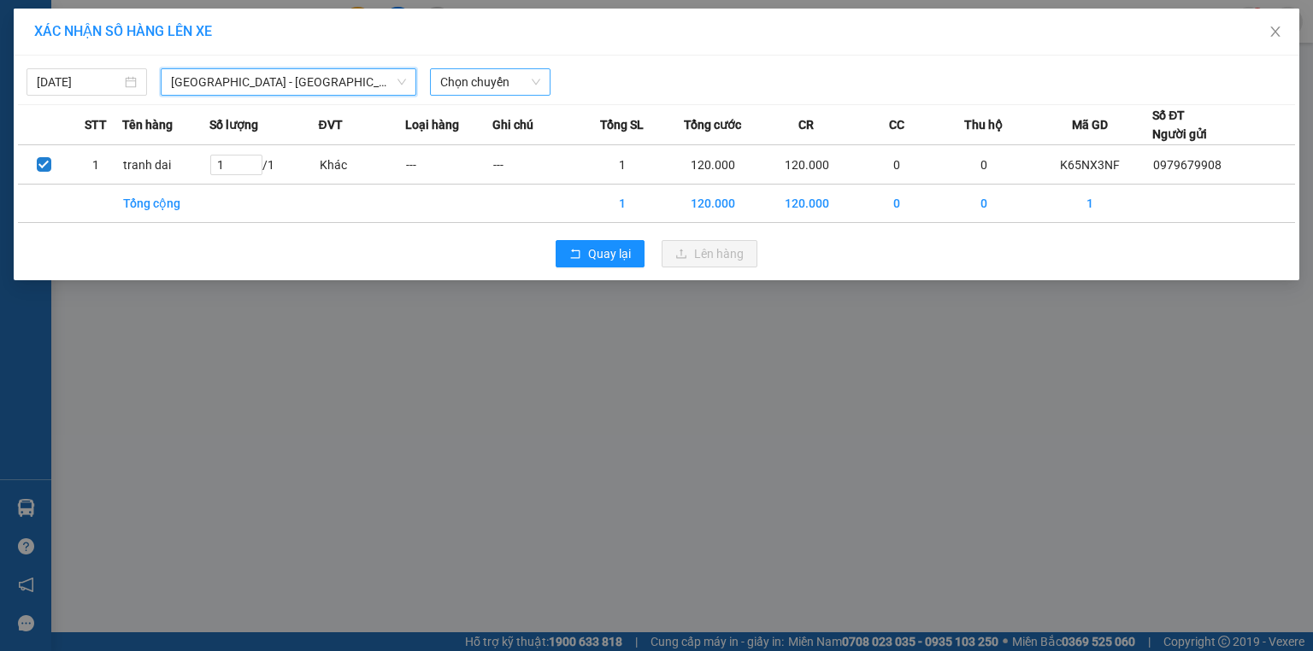
click at [502, 74] on span "Chọn chuyến" at bounding box center [490, 82] width 100 height 26
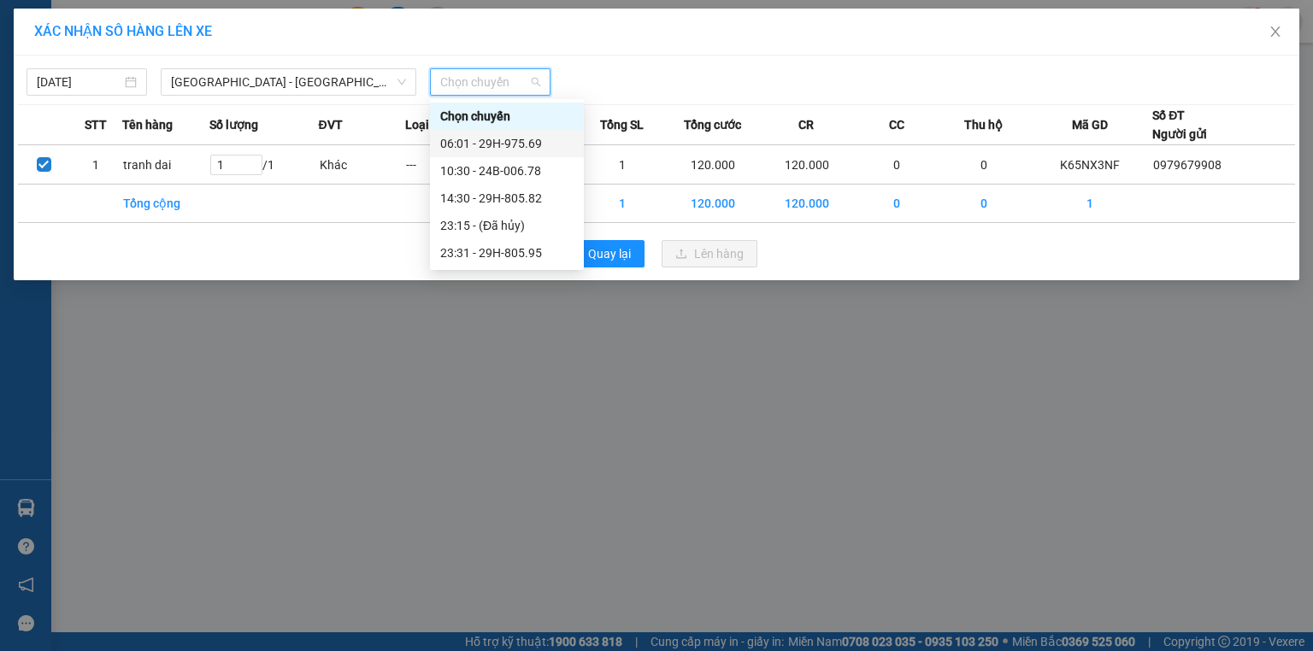
click at [496, 143] on div "06:01 - 29H-975.69" at bounding box center [506, 143] width 133 height 19
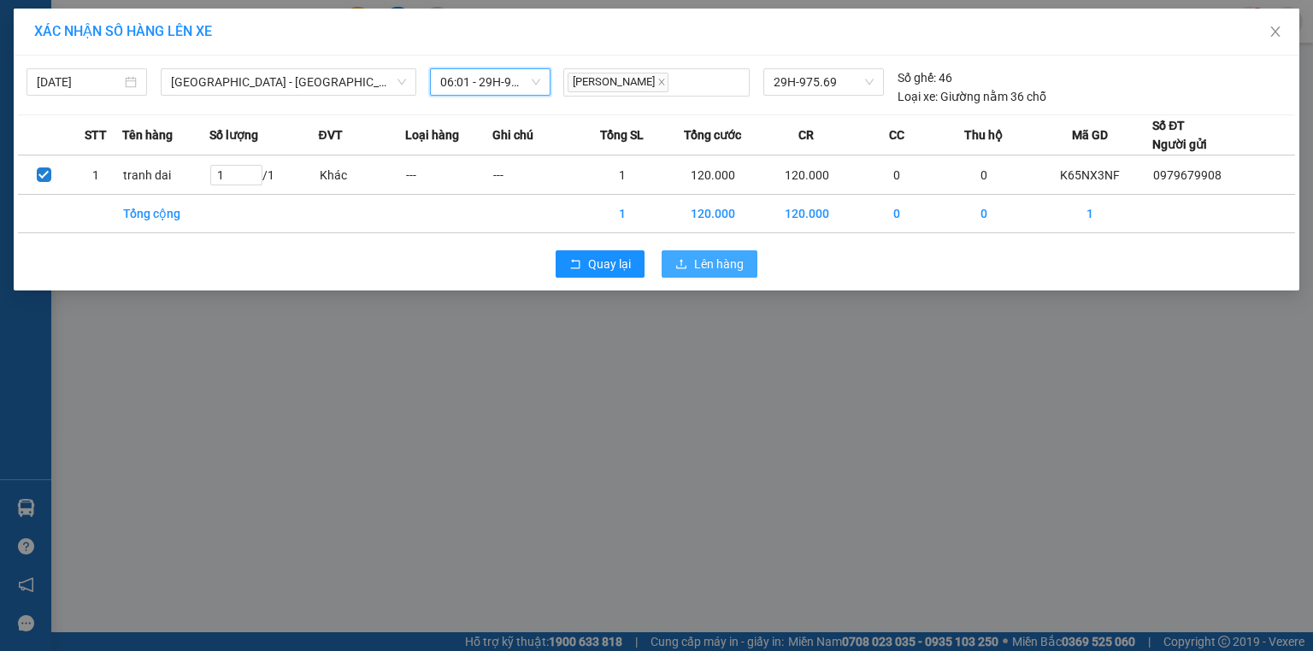
drag, startPoint x: 725, startPoint y: 250, endPoint x: 704, endPoint y: 277, distance: 34.2
click at [717, 262] on button "Lên hàng" at bounding box center [710, 263] width 96 height 27
click at [704, 277] on button "Lên hàng" at bounding box center [710, 263] width 96 height 27
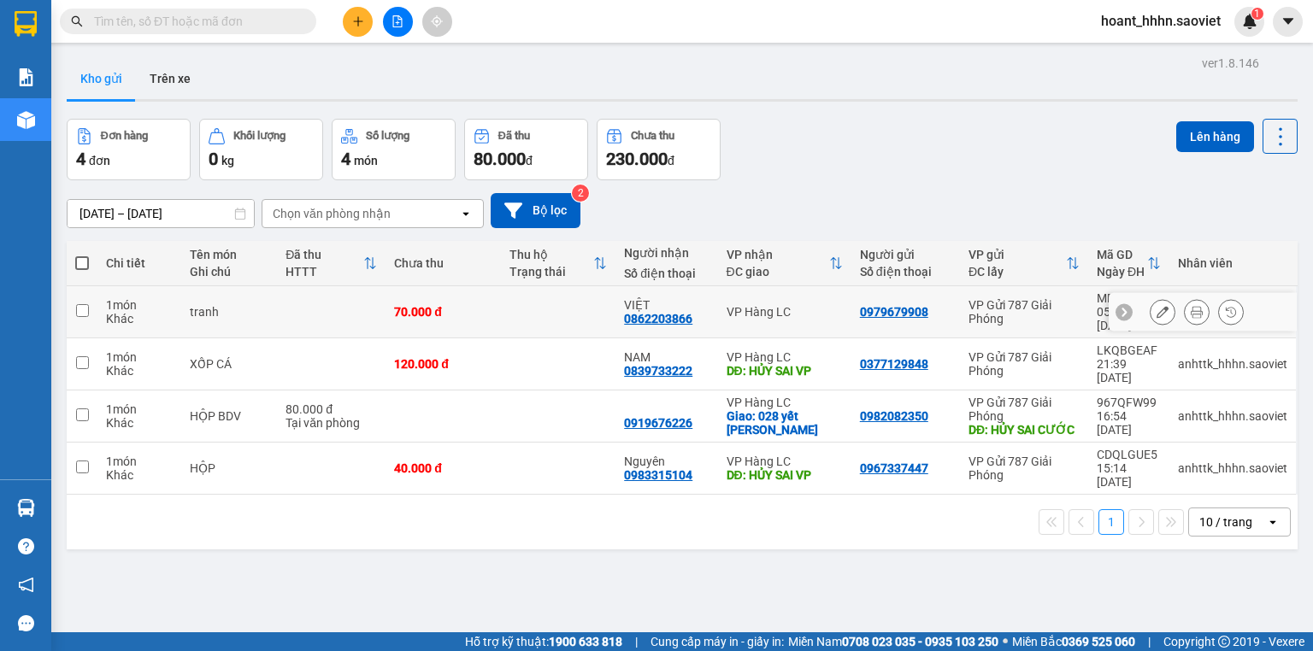
click at [563, 314] on td at bounding box center [558, 312] width 115 height 52
checkbox input "true"
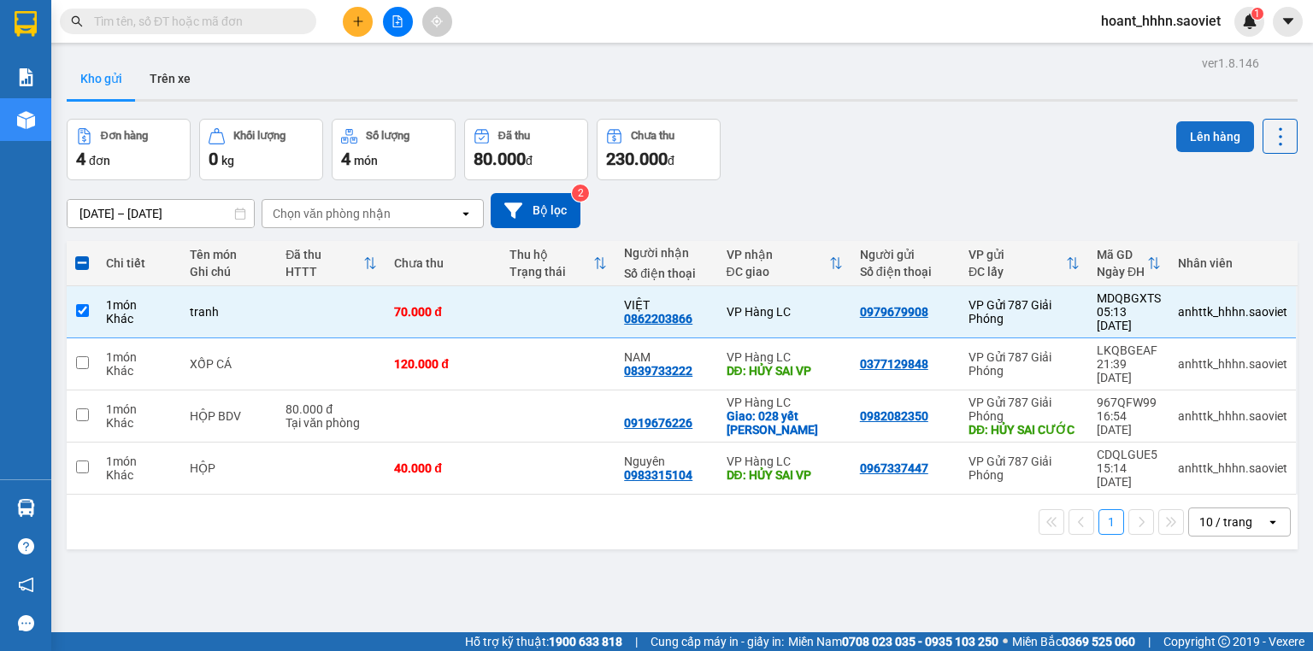
click at [1202, 146] on button "Lên hàng" at bounding box center [1215, 136] width 78 height 31
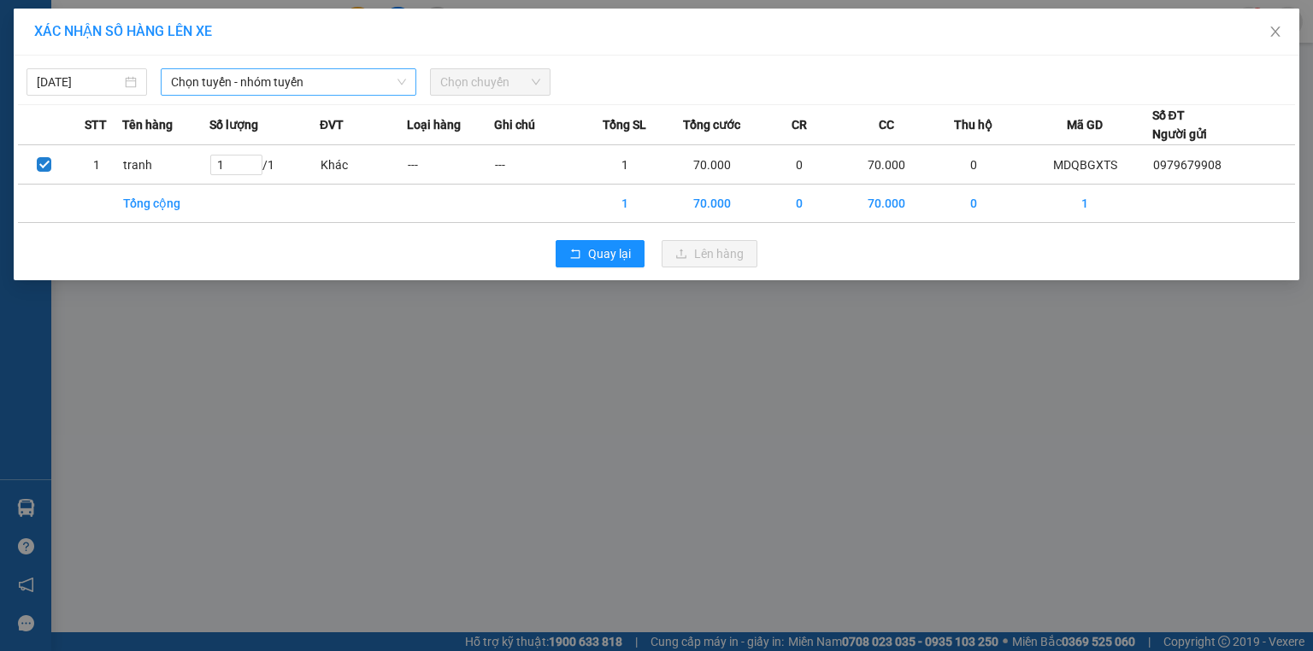
click at [362, 86] on span "Chọn tuyến - nhóm tuyến" at bounding box center [288, 82] width 235 height 26
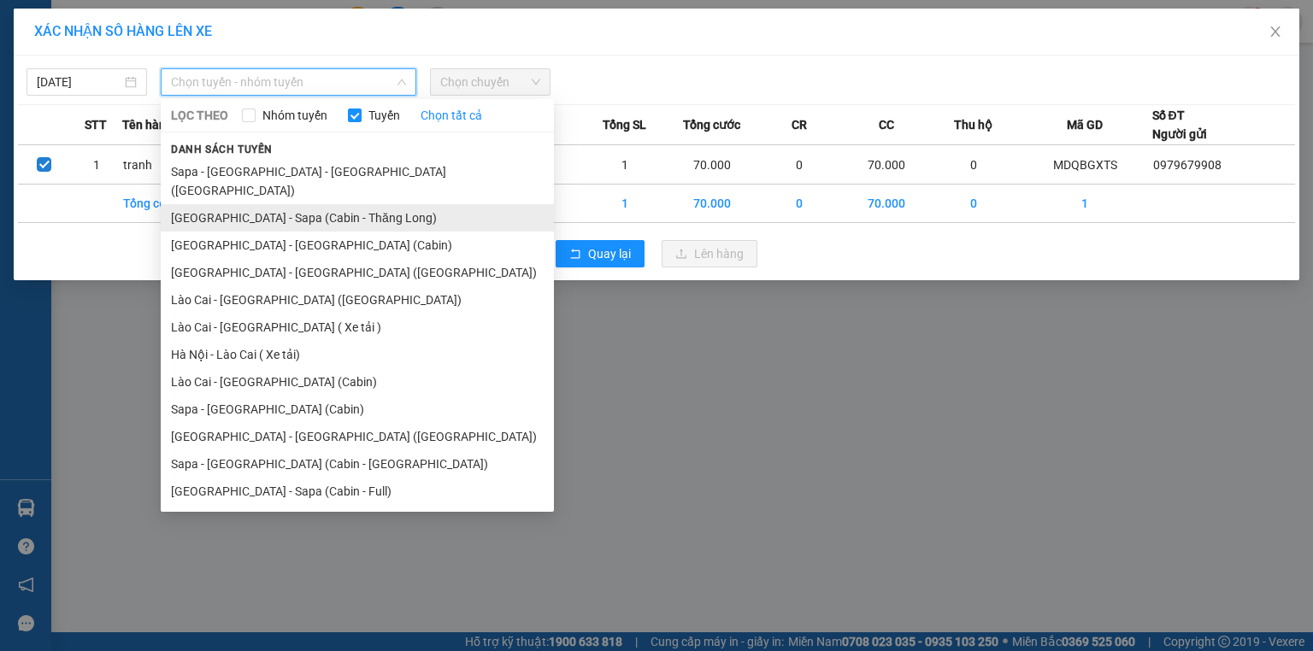
click at [312, 204] on li "[GEOGRAPHIC_DATA] - Sapa (Cabin - Thăng Long)" at bounding box center [357, 217] width 393 height 27
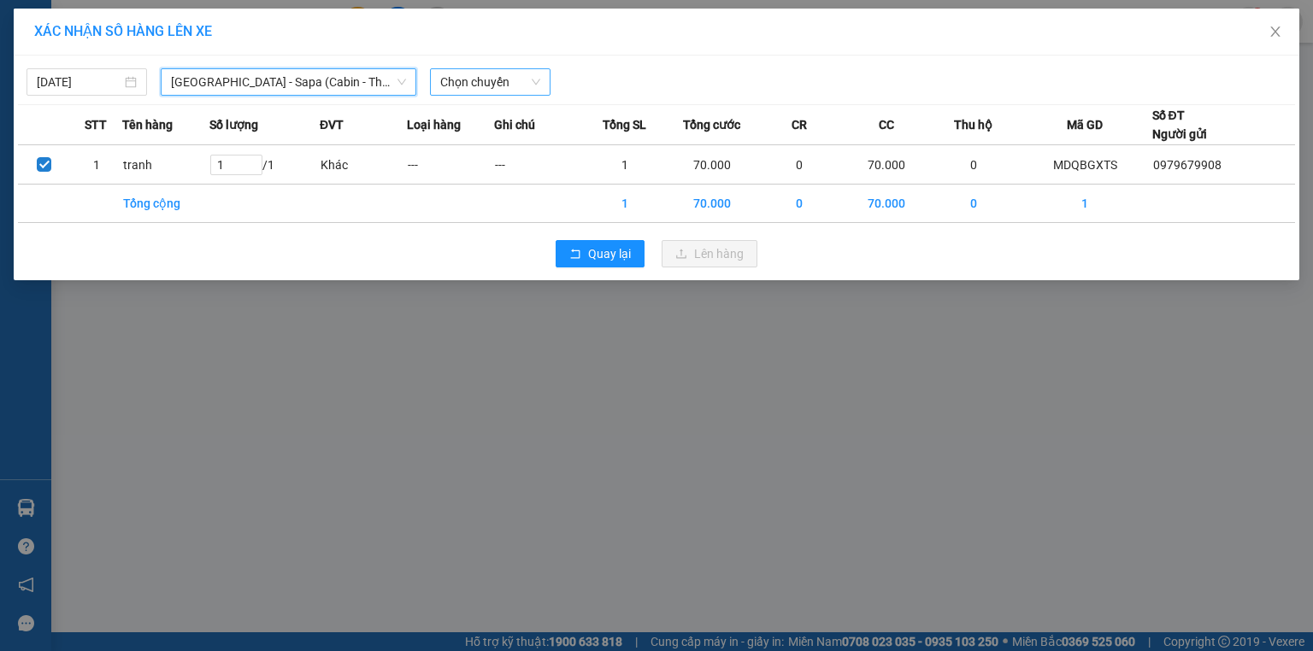
click at [529, 91] on span "Chọn chuyến" at bounding box center [490, 82] width 100 height 26
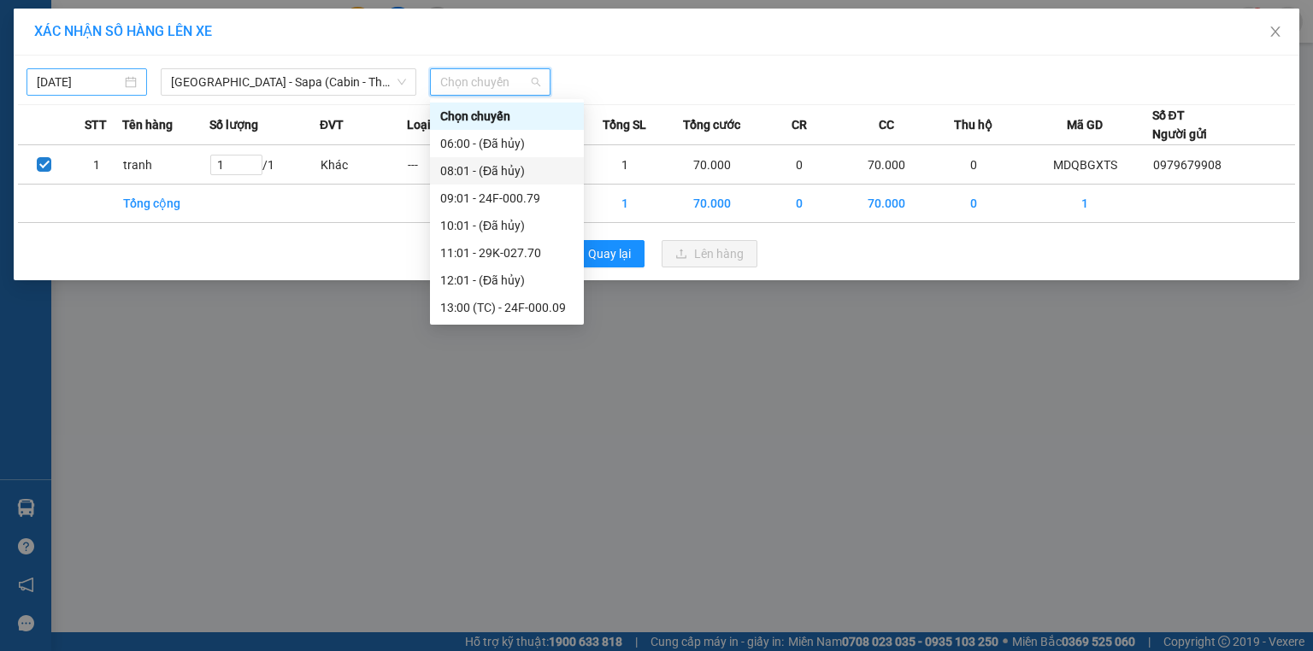
click at [87, 88] on input "[DATE]" at bounding box center [79, 82] width 85 height 19
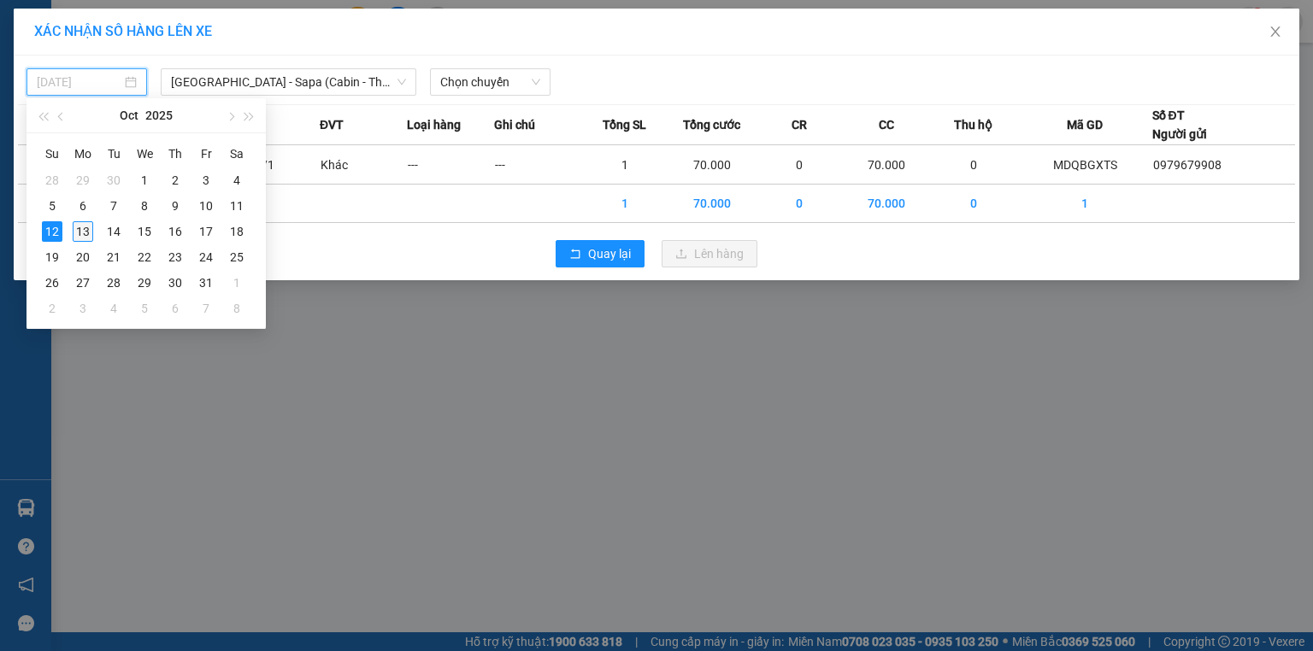
click at [80, 233] on div "13" at bounding box center [83, 231] width 21 height 21
type input "[DATE]"
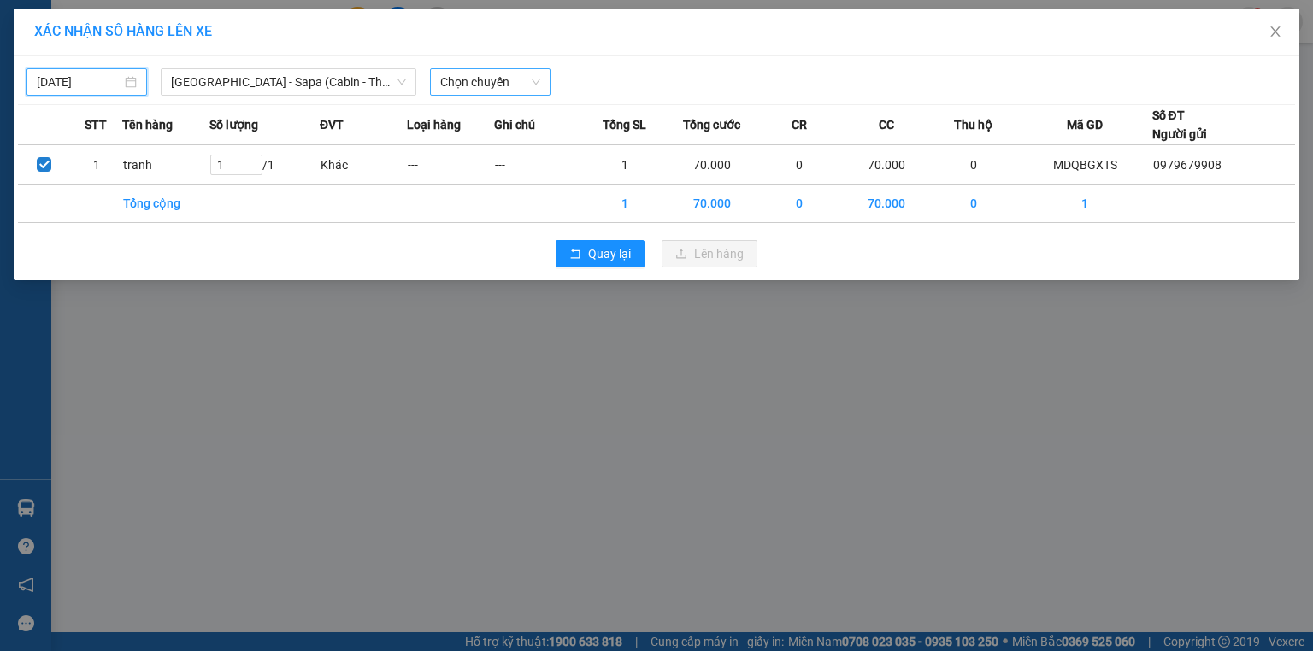
click at [455, 80] on span "Chọn chuyến" at bounding box center [490, 82] width 100 height 26
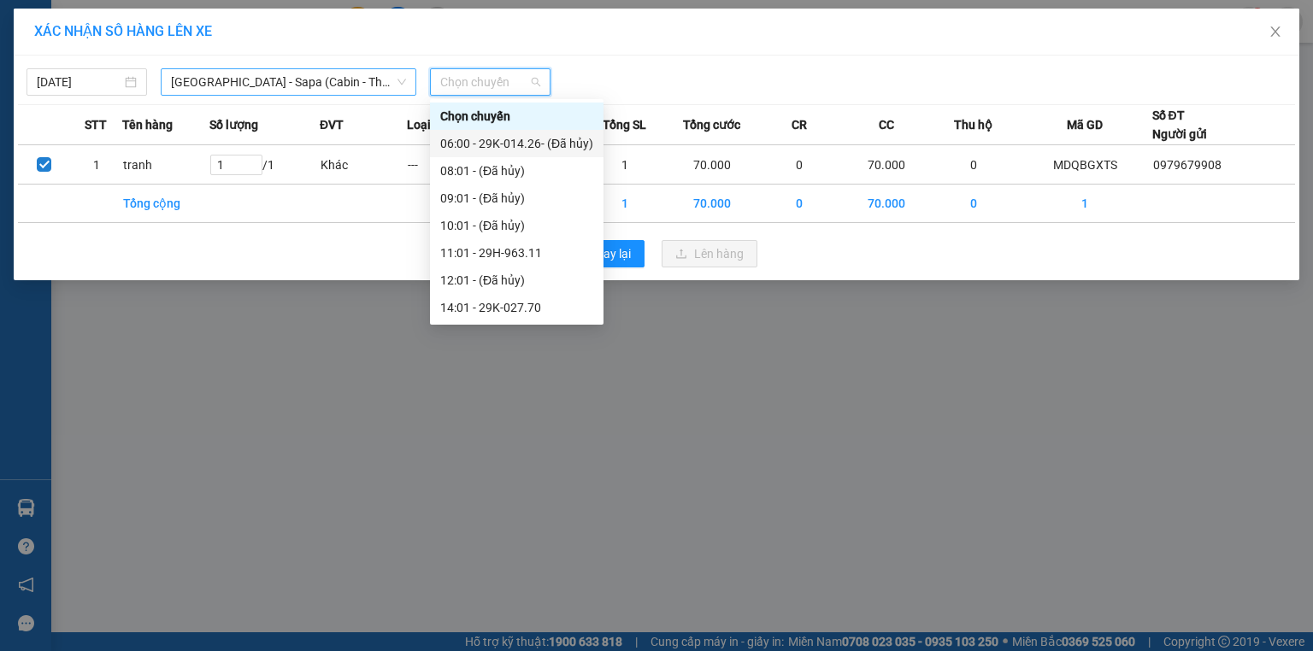
click at [263, 80] on span "[GEOGRAPHIC_DATA] - Sapa (Cabin - Thăng Long)" at bounding box center [288, 82] width 235 height 26
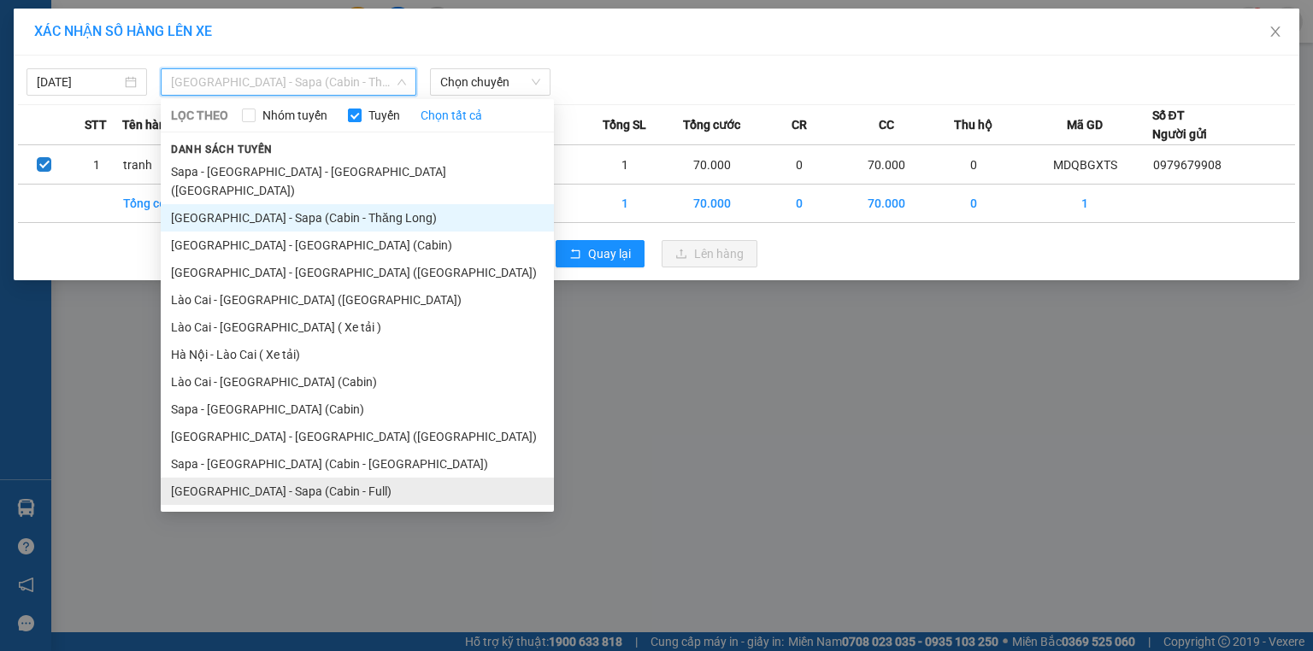
click at [270, 478] on li "[GEOGRAPHIC_DATA] - Sapa (Cabin - Full)" at bounding box center [357, 491] width 393 height 27
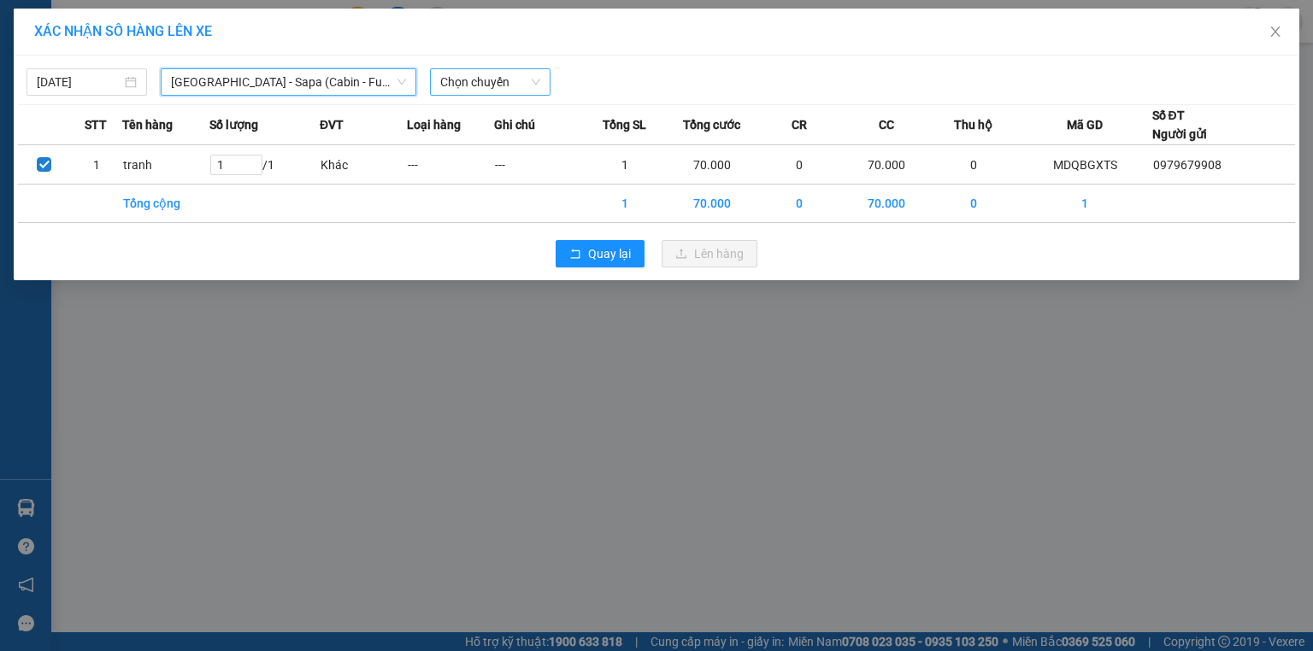
click at [537, 85] on span "Chọn chuyến" at bounding box center [490, 82] width 100 height 26
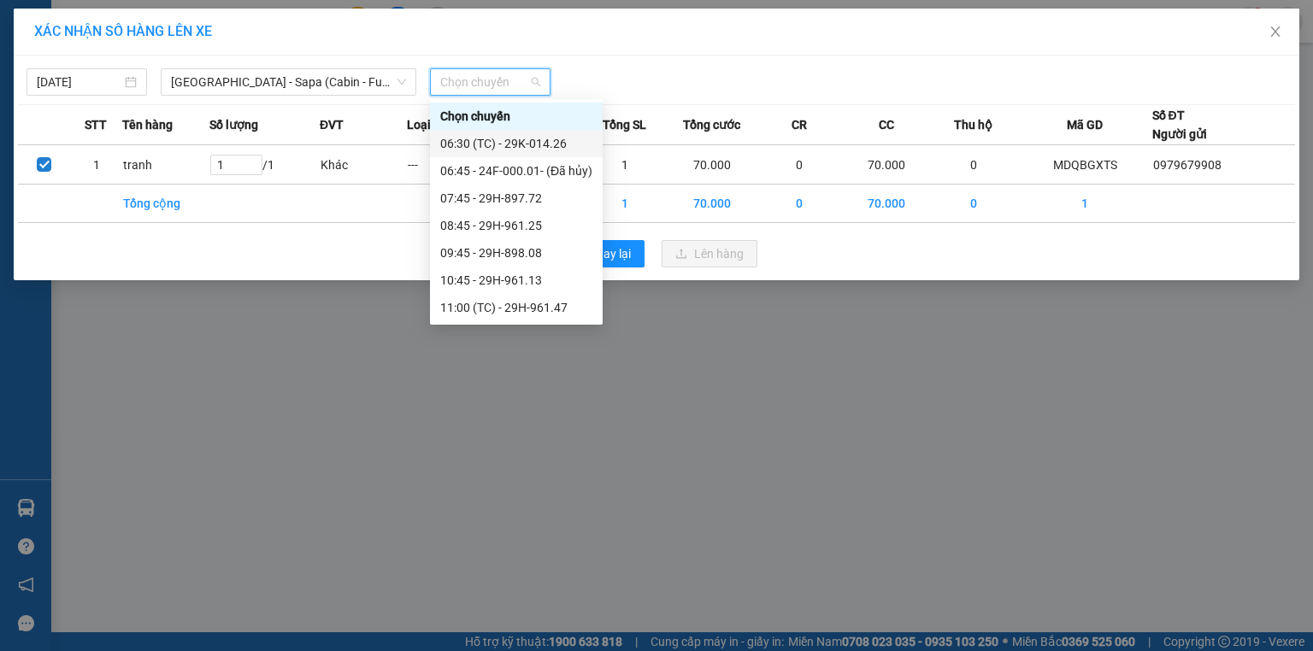
click at [530, 145] on div "06:30 (TC) - 29K-014.26" at bounding box center [516, 143] width 152 height 19
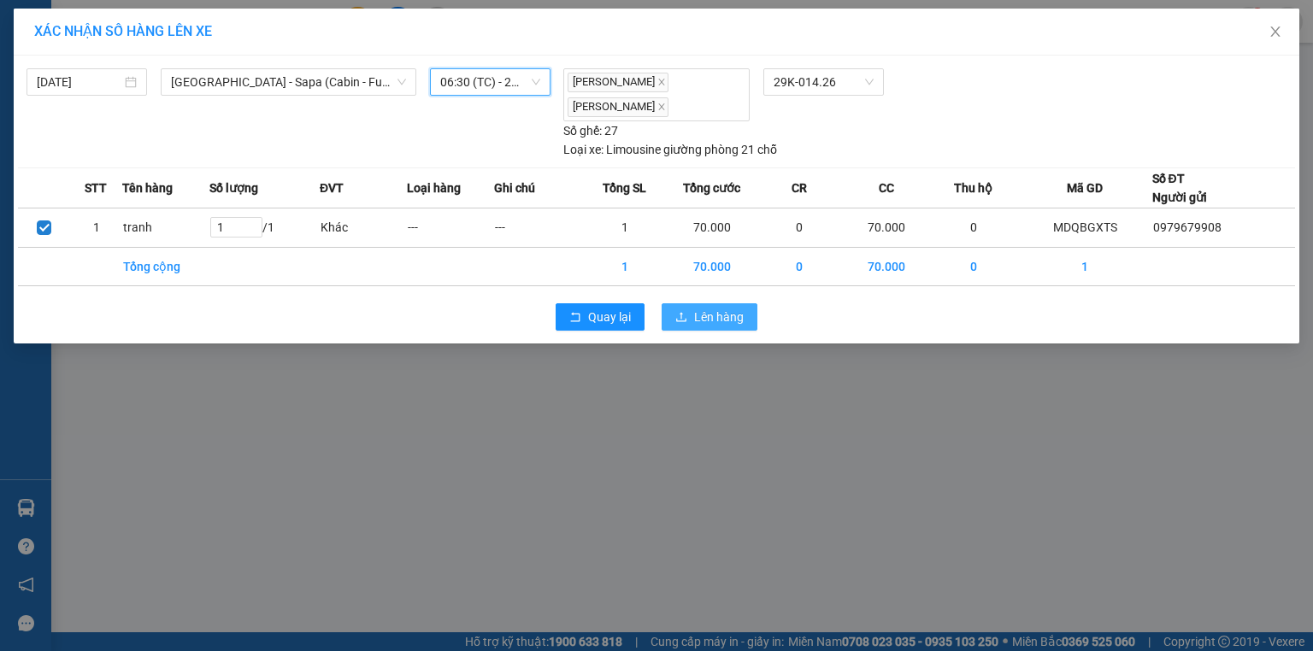
click at [722, 311] on span "Lên hàng" at bounding box center [719, 317] width 50 height 19
